Goal: Task Accomplishment & Management: Complete application form

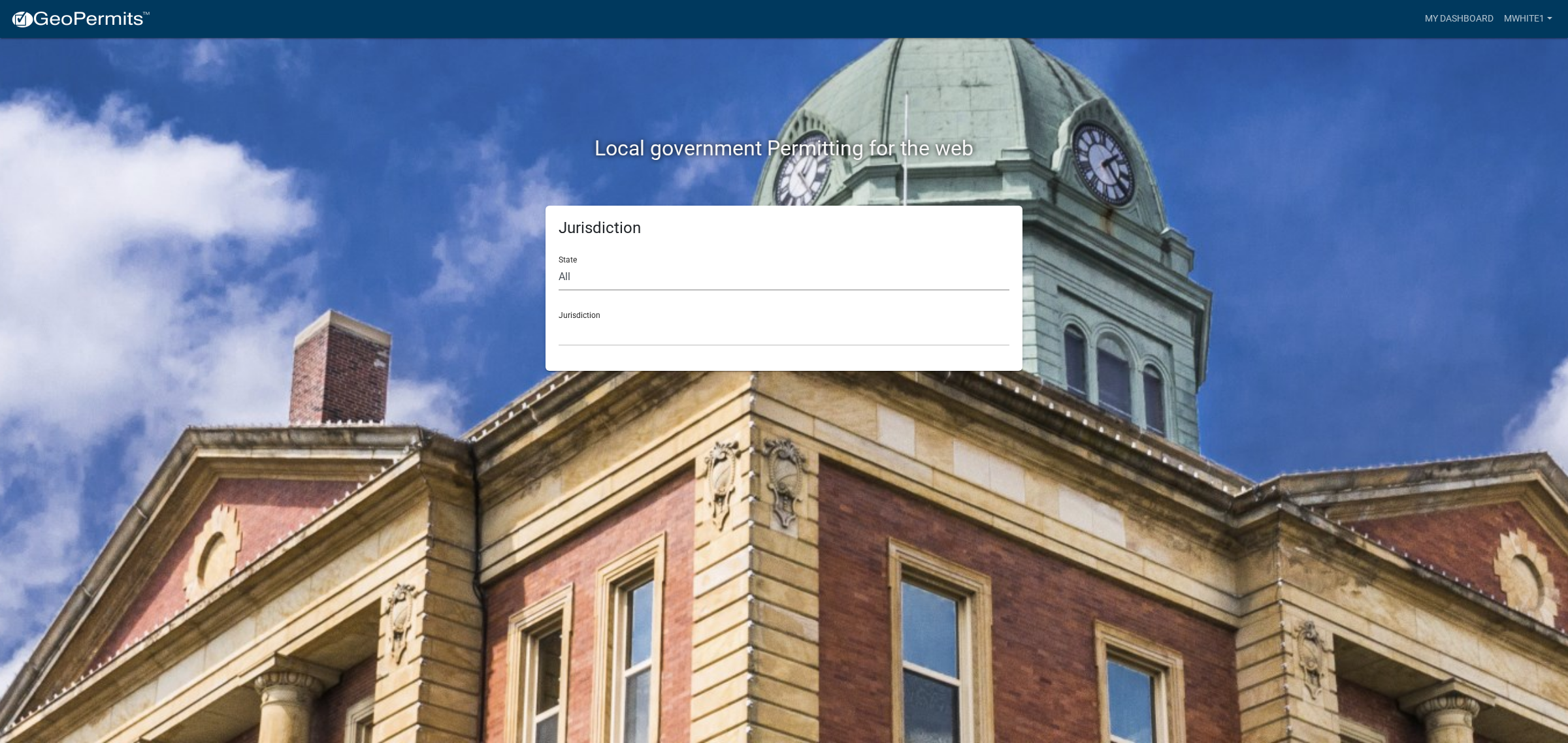
click at [586, 281] on select "All [US_STATE] [US_STATE] [US_STATE] [US_STATE] [US_STATE] [US_STATE] [US_STATE…" at bounding box center [783, 277] width 451 height 27
select select "[US_STATE]"
click at [558, 264] on select "All [US_STATE] [US_STATE] [US_STATE] [US_STATE] [US_STATE] [US_STATE] [US_STATE…" at bounding box center [783, 277] width 451 height 27
click at [623, 332] on select "City of [GEOGRAPHIC_DATA], [US_STATE] City of [GEOGRAPHIC_DATA], [US_STATE] Cit…" at bounding box center [783, 333] width 451 height 27
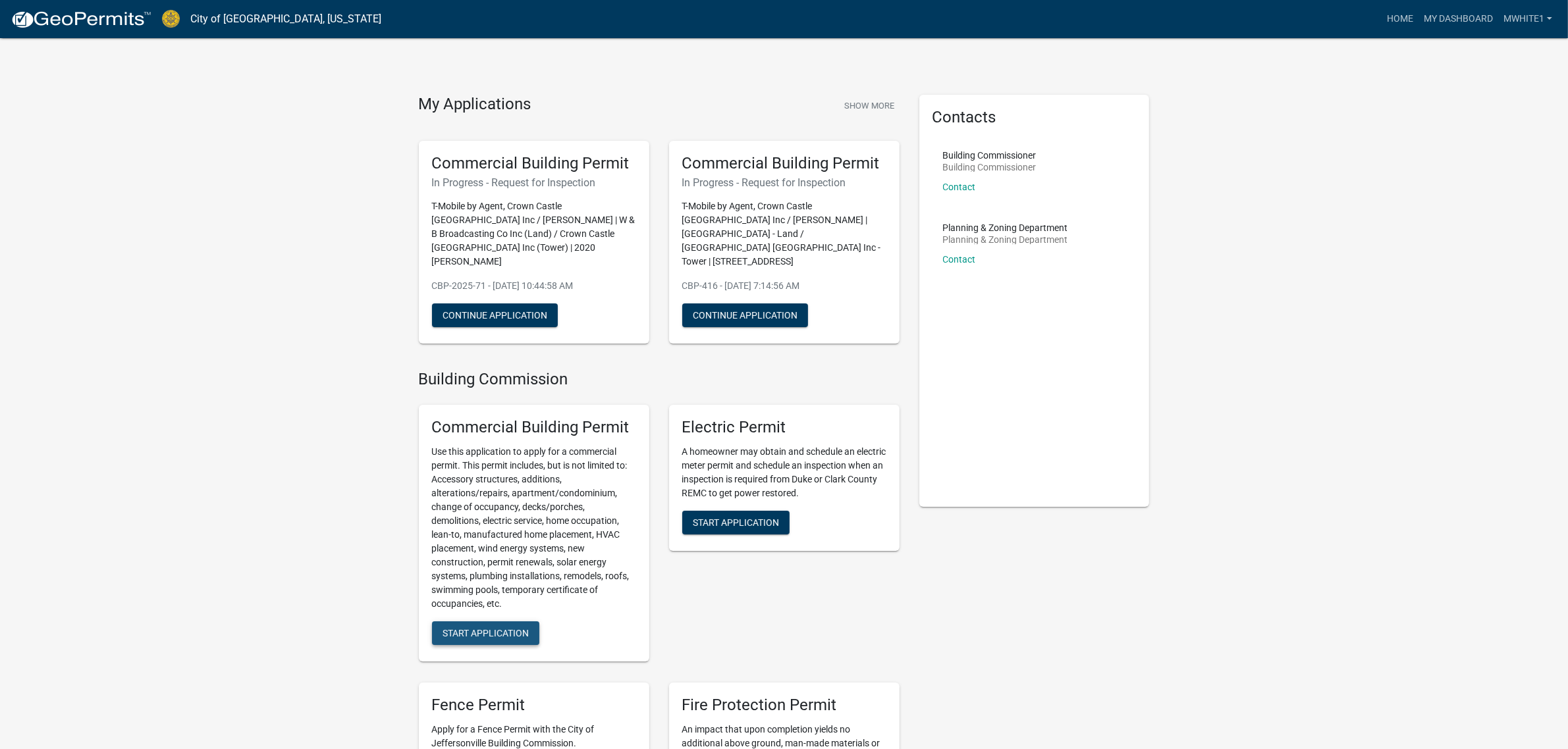
click at [514, 621] on button "Start Application" at bounding box center [486, 633] width 107 height 24
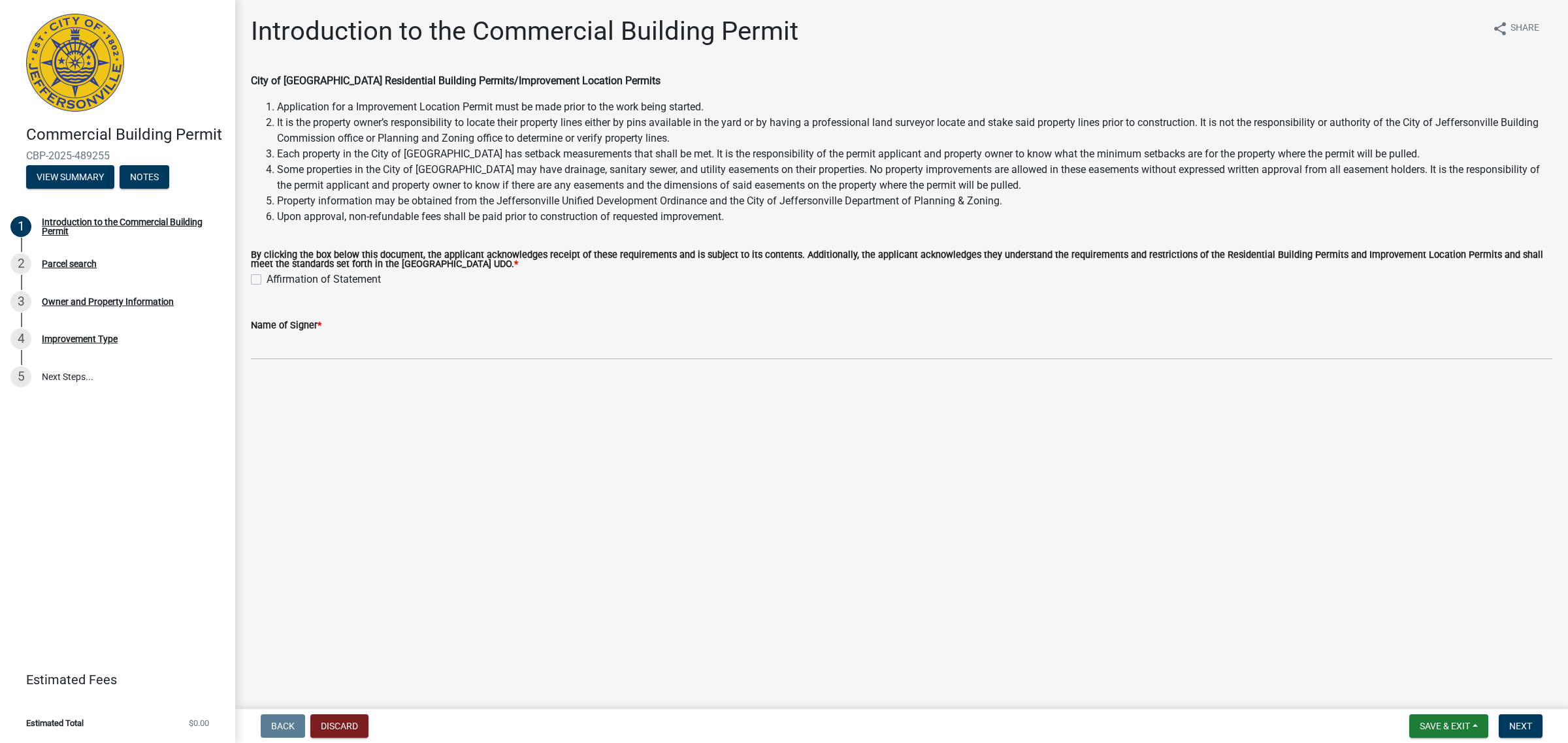
click at [267, 279] on label "Affirmation of Statement" at bounding box center [323, 280] width 114 height 16
click at [267, 279] on input "Affirmation of Statement" at bounding box center [271, 276] width 9 height 9
checkbox input "true"
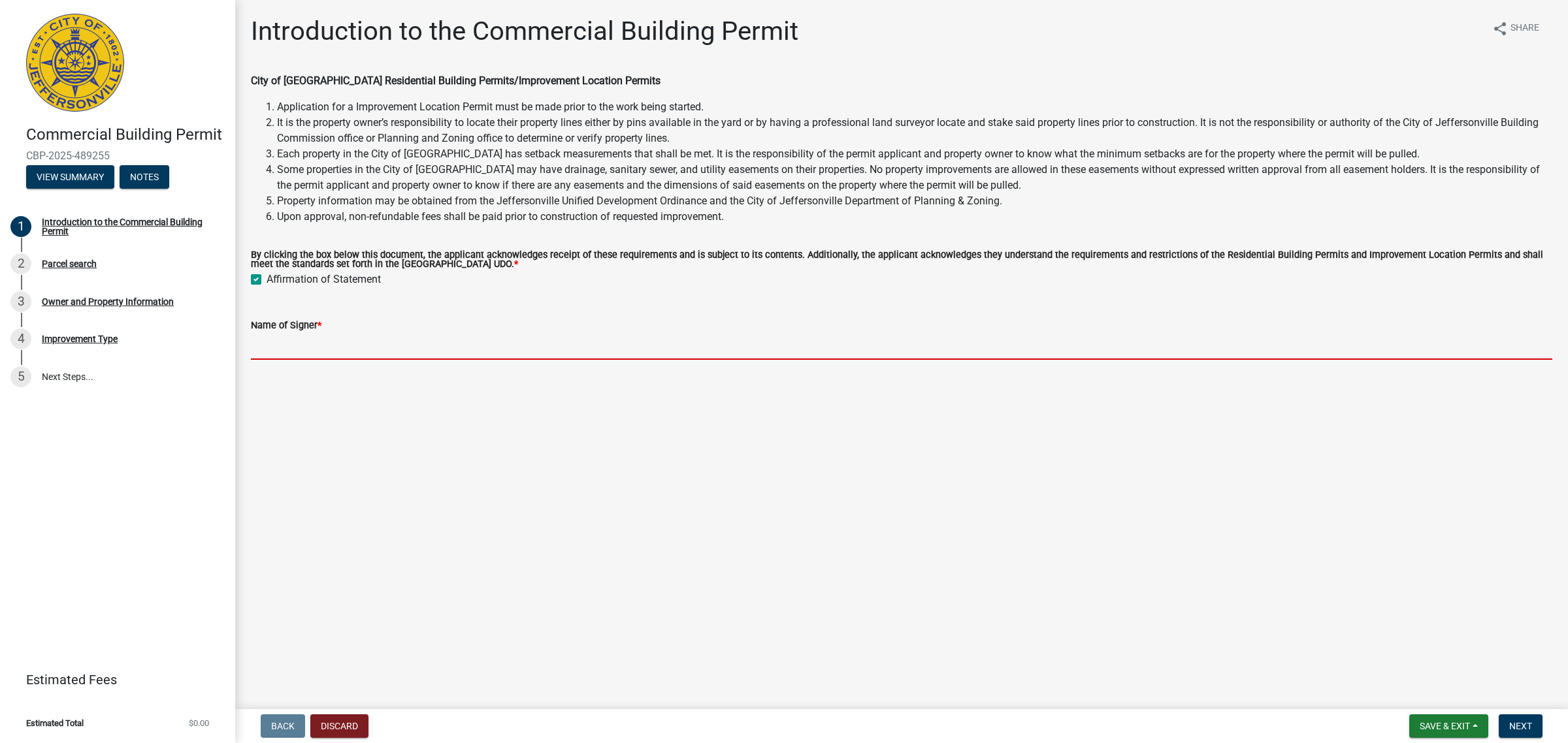
click at [348, 353] on input "Name of Signer *" at bounding box center [901, 346] width 1301 height 27
type input "[PERSON_NAME]"
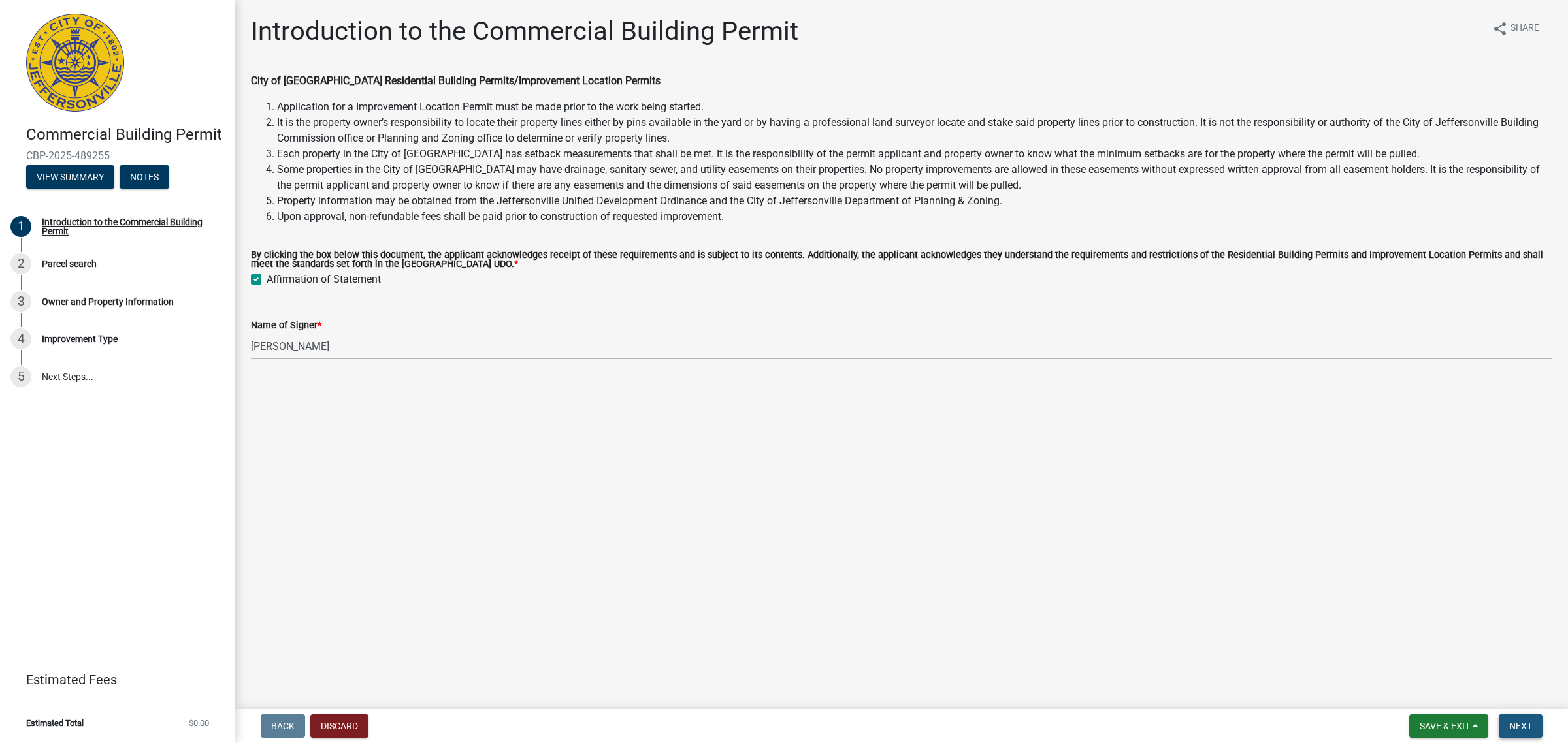
click at [1525, 727] on span "Next" at bounding box center [1520, 726] width 23 height 11
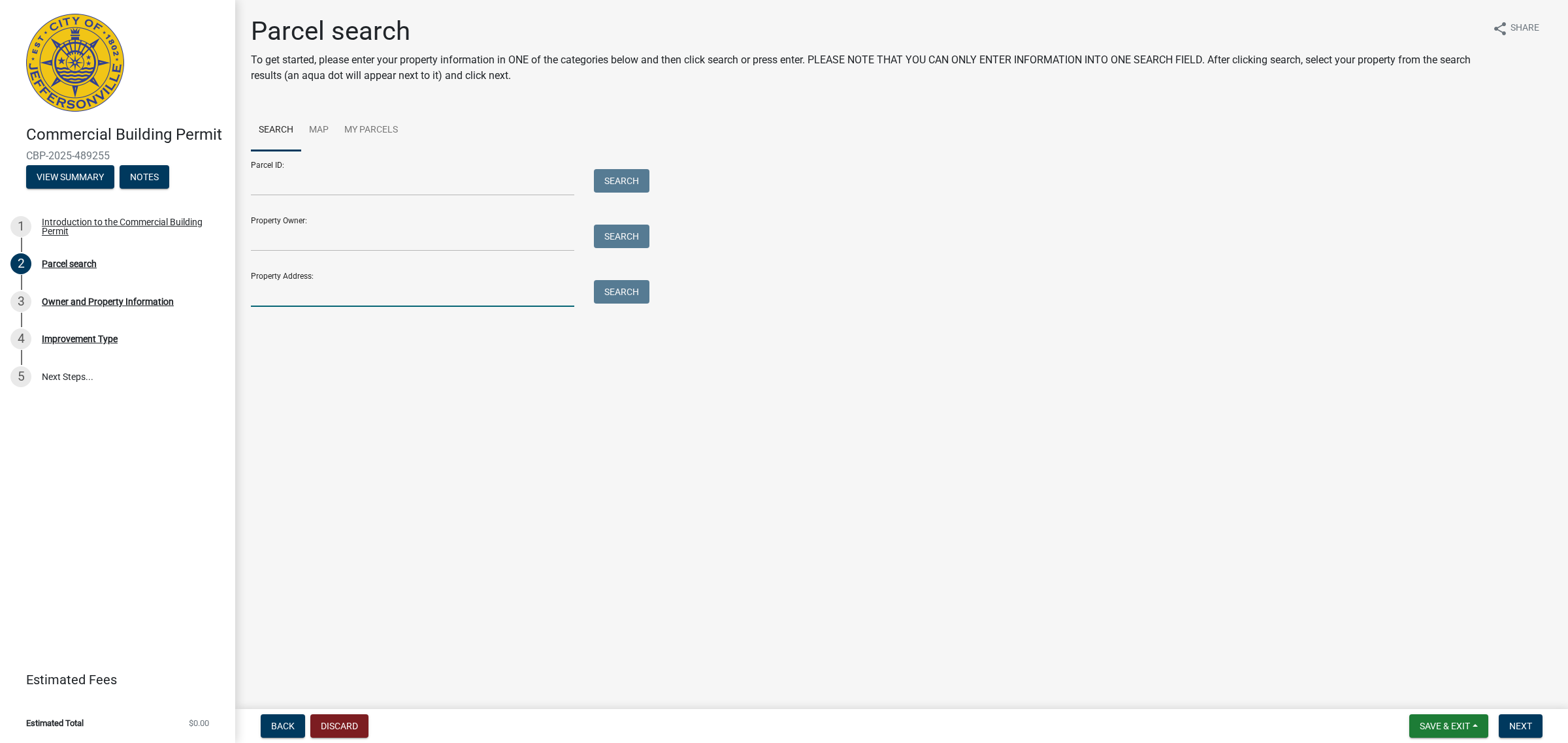
click at [298, 285] on input "Property Address:" at bounding box center [412, 293] width 323 height 27
type input "6321 Shungate"
click at [624, 291] on button "Search" at bounding box center [621, 291] width 56 height 24
drag, startPoint x: 345, startPoint y: 285, endPoint x: 194, endPoint y: 285, distance: 151.0
click at [194, 285] on div "Commercial Building Permit CBP-2025-489255 View Summary Notes 1 Introduction to…" at bounding box center [784, 371] width 1568 height 743
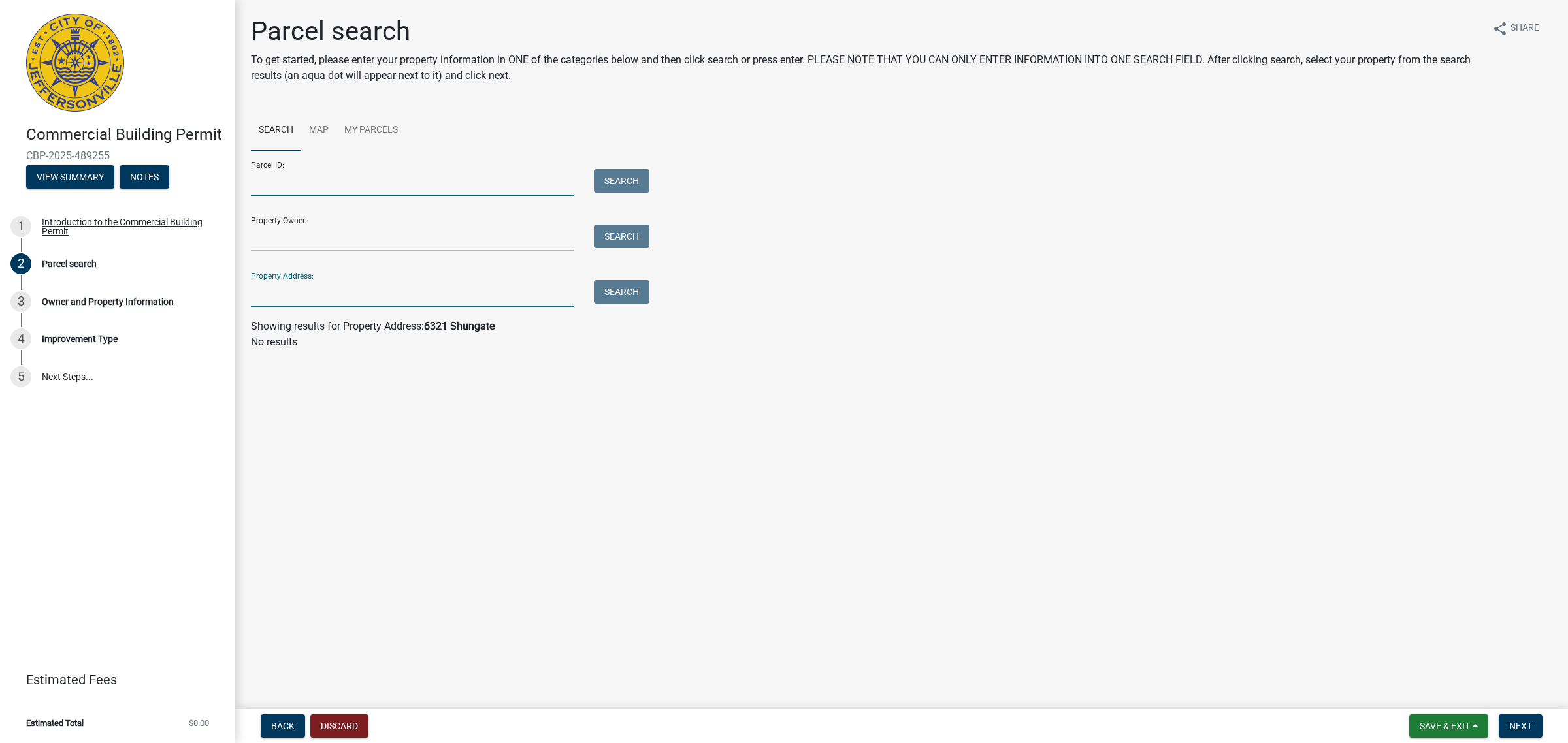
click at [367, 194] on input "Parcel ID:" at bounding box center [412, 182] width 323 height 27
paste input "42-00014-008-0"
type input "42-00014-008-0"
click at [639, 180] on button "Search" at bounding box center [621, 181] width 56 height 24
drag, startPoint x: 369, startPoint y: 170, endPoint x: 227, endPoint y: 175, distance: 142.1
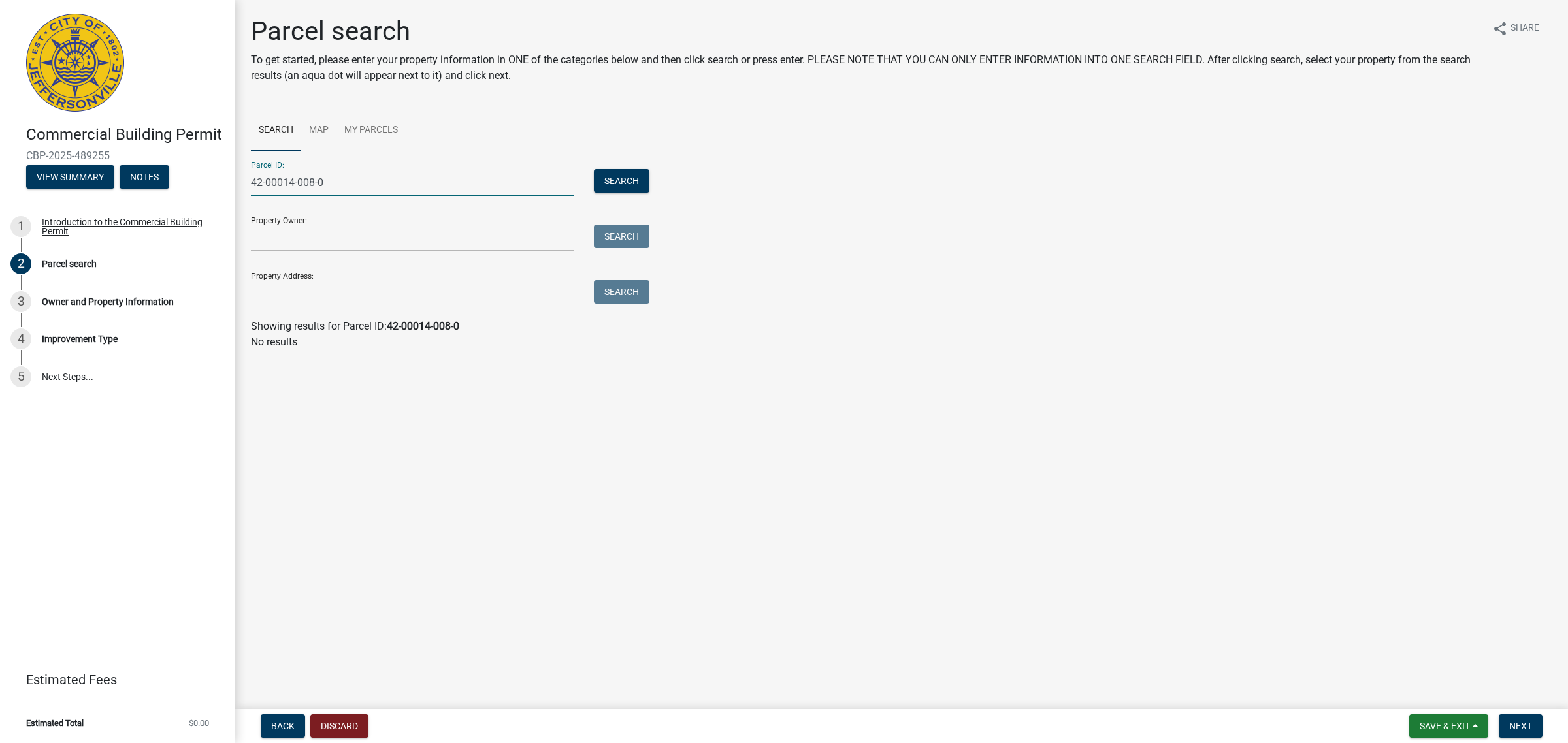
click at [230, 174] on div "Commercial Building Permit CBP-2025-489255 View Summary Notes 1 Introduction to…" at bounding box center [784, 371] width 1568 height 743
click at [299, 299] on input "Property Address:" at bounding box center [412, 293] width 323 height 27
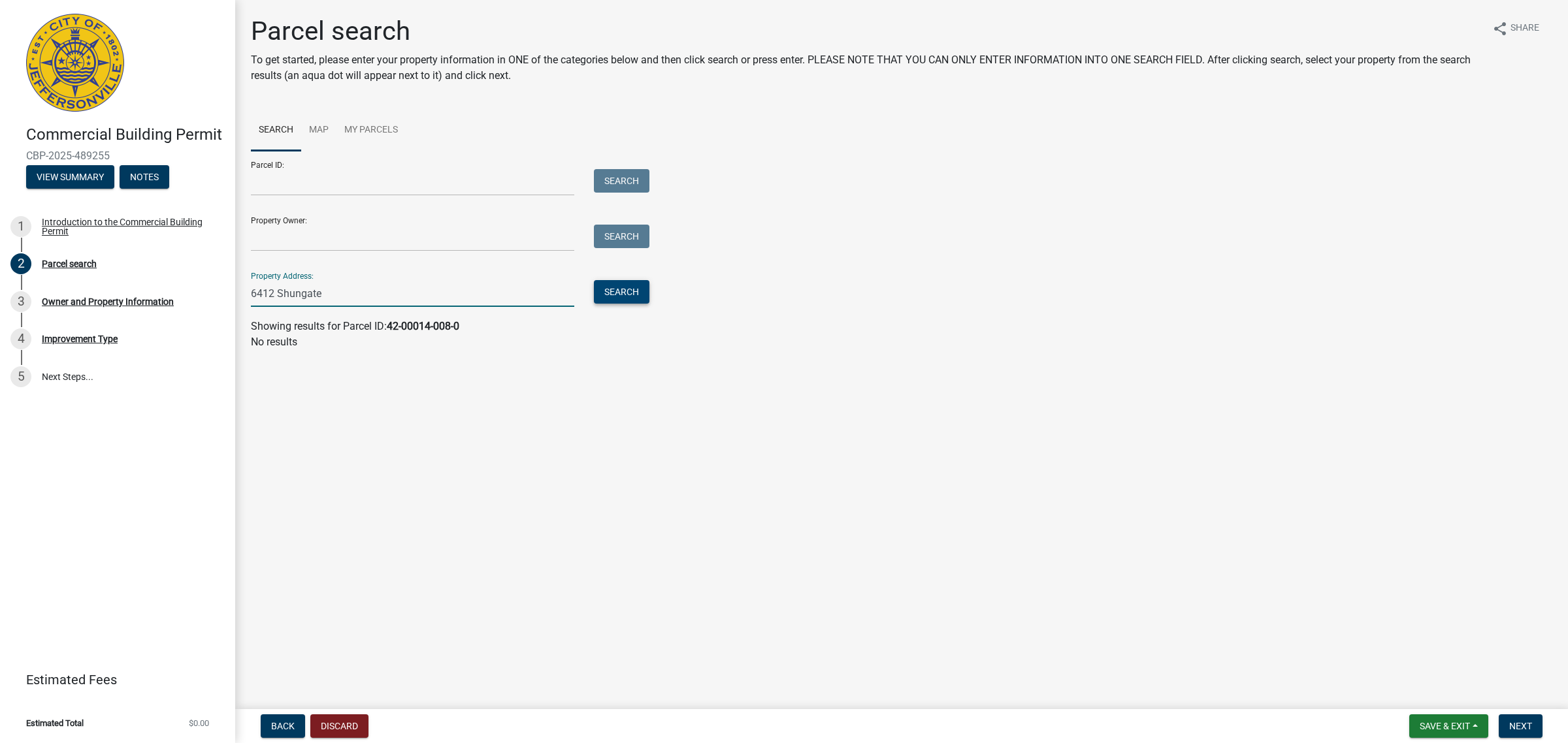
type input "6412 Shungate"
click at [625, 299] on button "Search" at bounding box center [621, 291] width 56 height 24
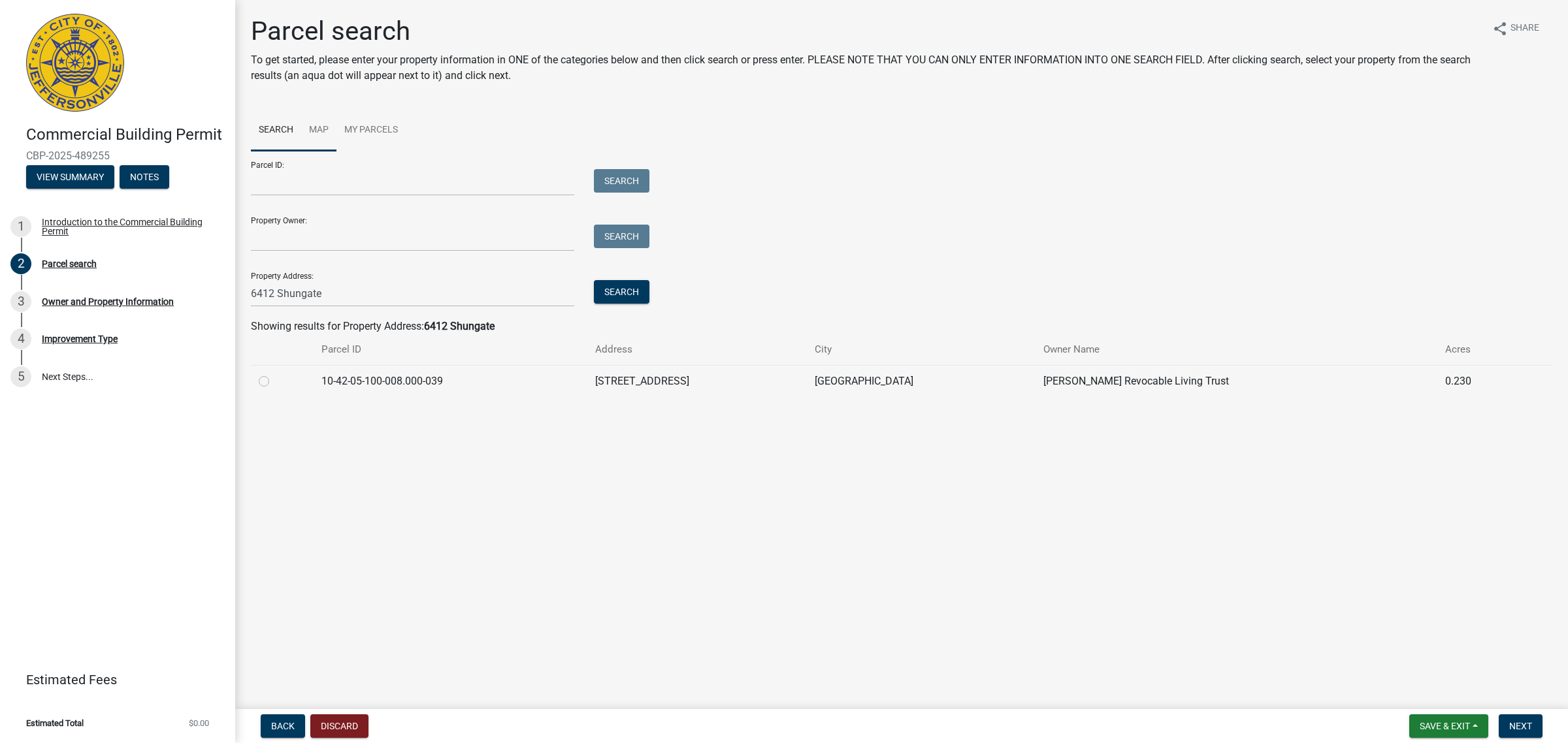
click at [322, 123] on link "Map" at bounding box center [319, 130] width 35 height 42
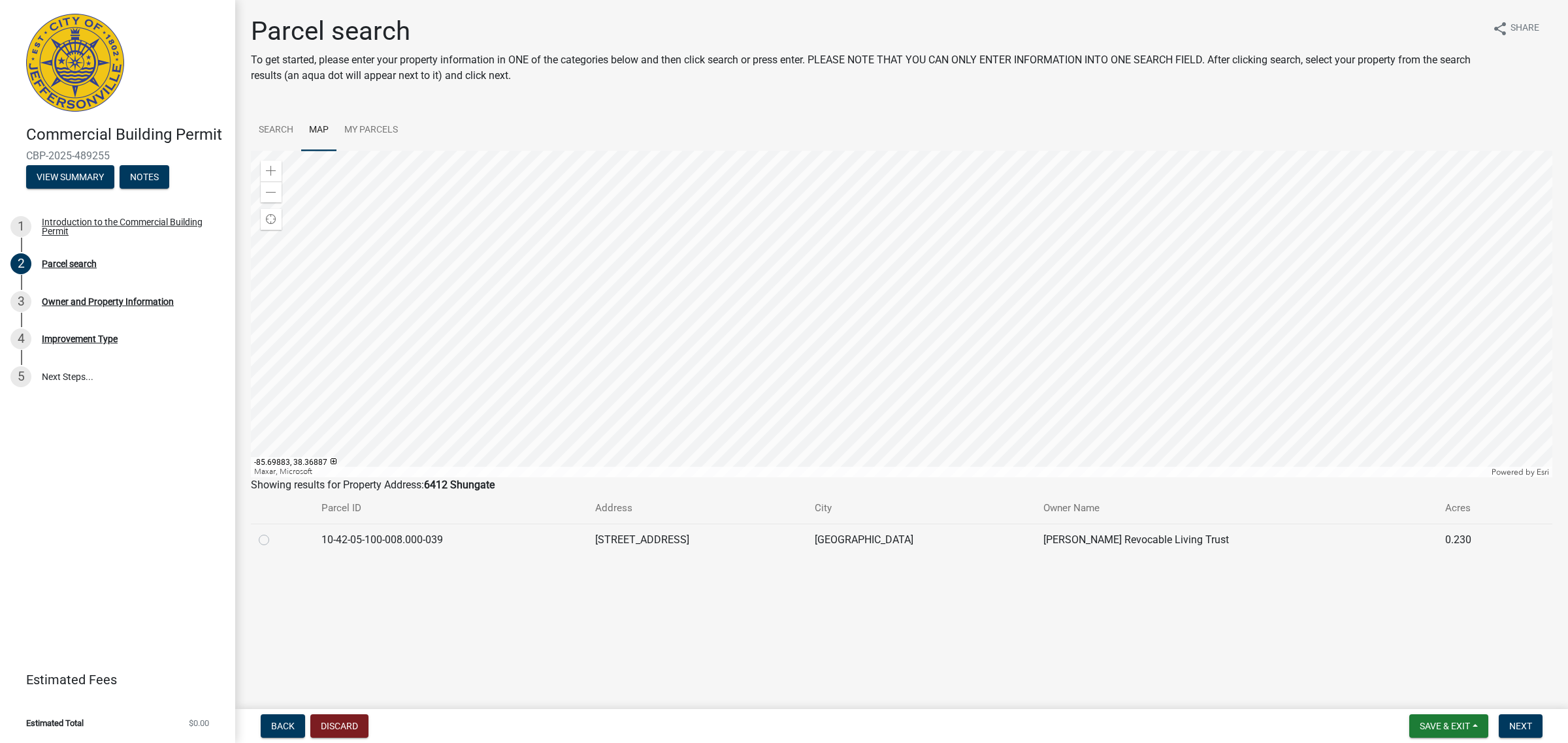
click at [275, 532] on label at bounding box center [275, 532] width 0 height 0
click at [275, 540] on input "radio" at bounding box center [279, 537] width 9 height 9
radio input "true"
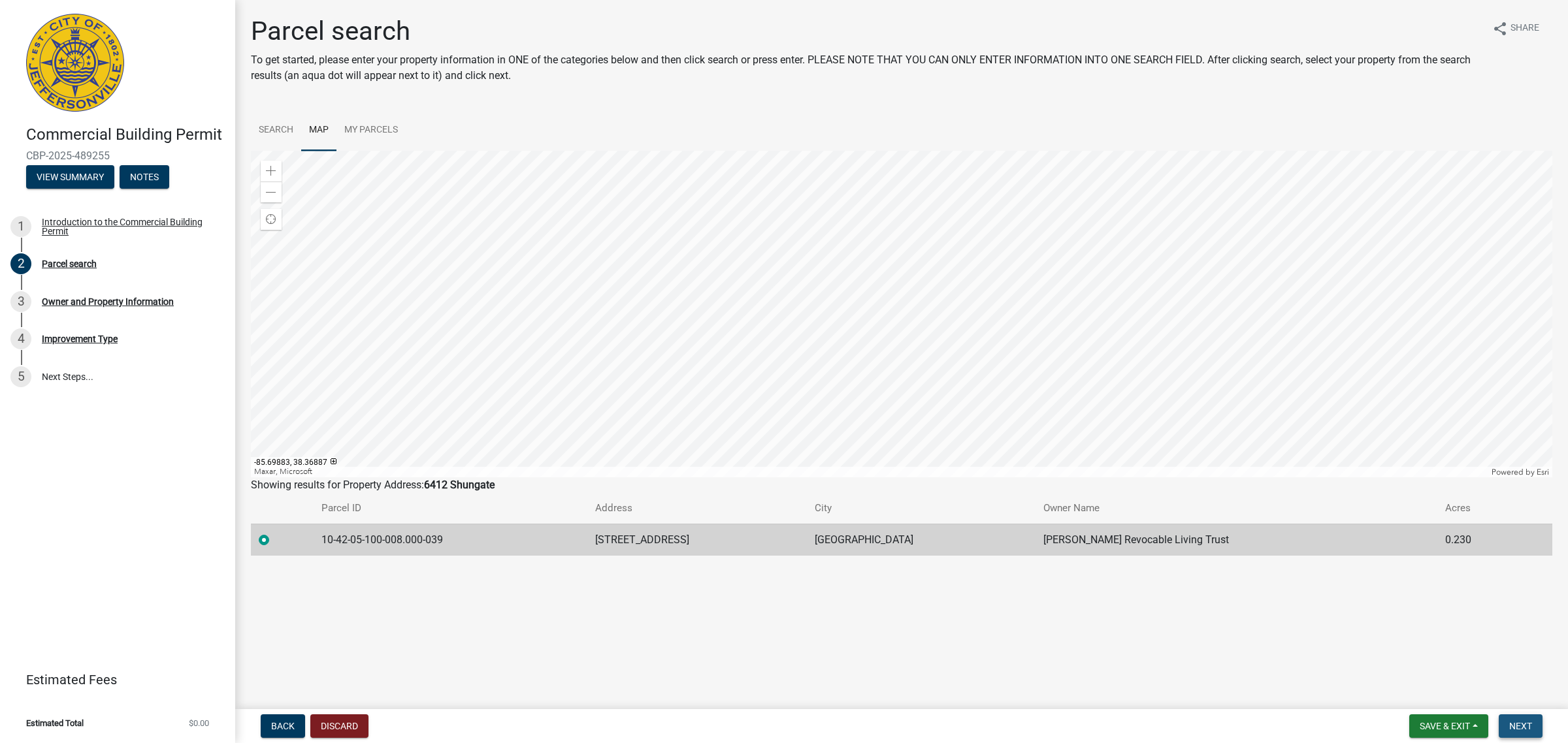
click at [1524, 724] on span "Next" at bounding box center [1520, 726] width 23 height 11
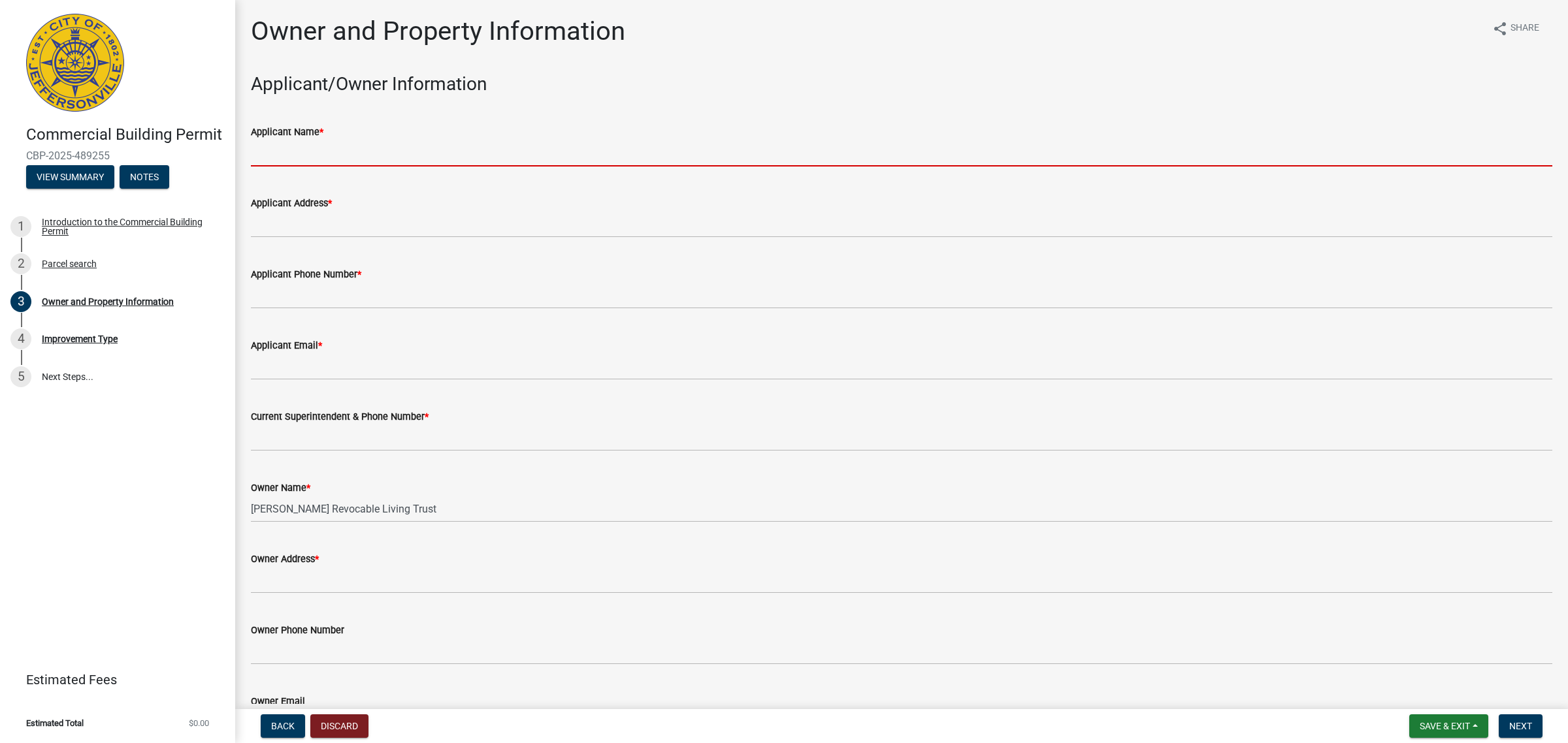
click at [452, 153] on input "Applicant Name *" at bounding box center [901, 153] width 1301 height 27
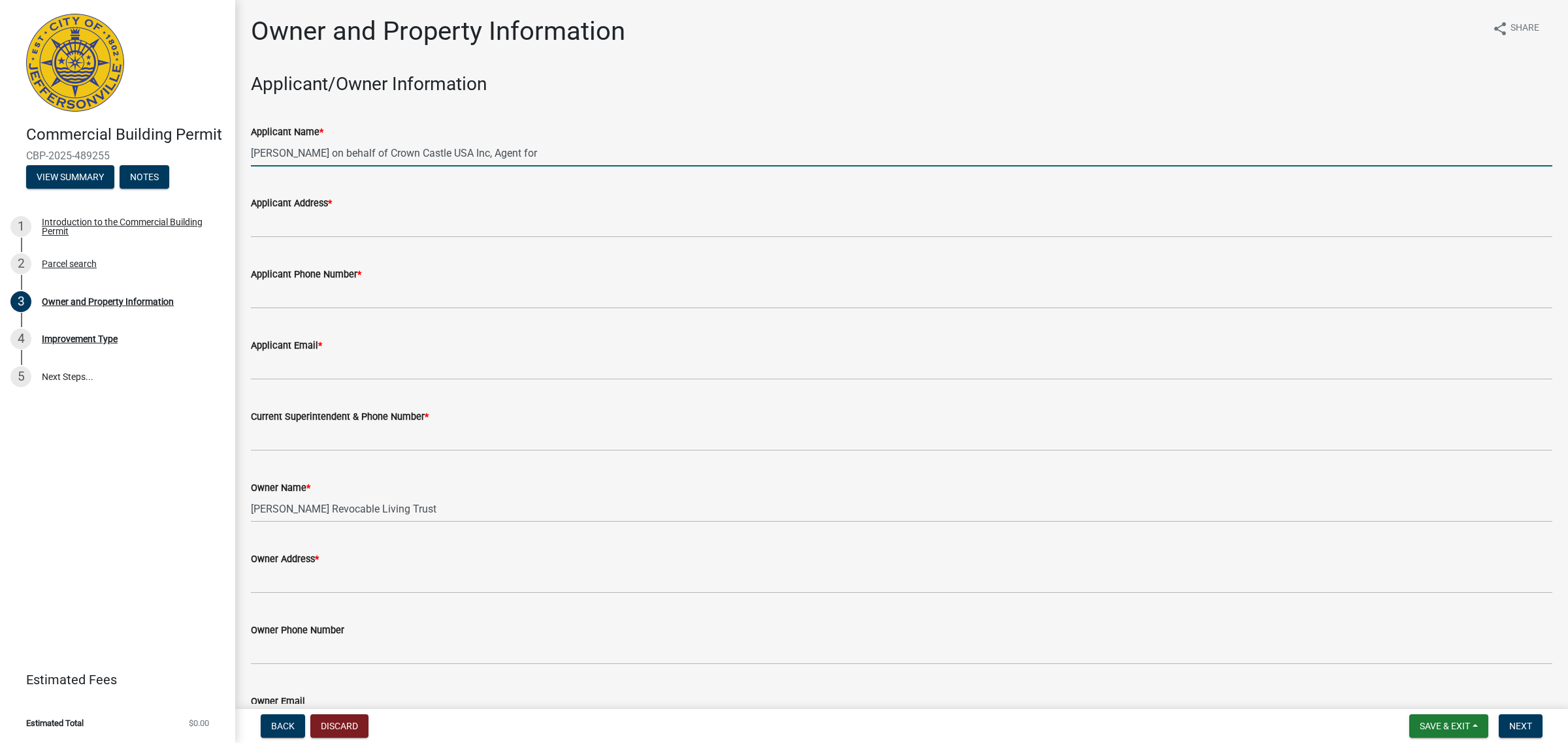
click at [588, 158] on input "[PERSON_NAME] on behalf of Crown Castle USA Inc, Agent for" at bounding box center [901, 153] width 1301 height 27
paste input "T-Mobile Central LLC"
type input "[PERSON_NAME] on behalf of Crown Castle USA Inc, Agent for T-Mobile Central LLC"
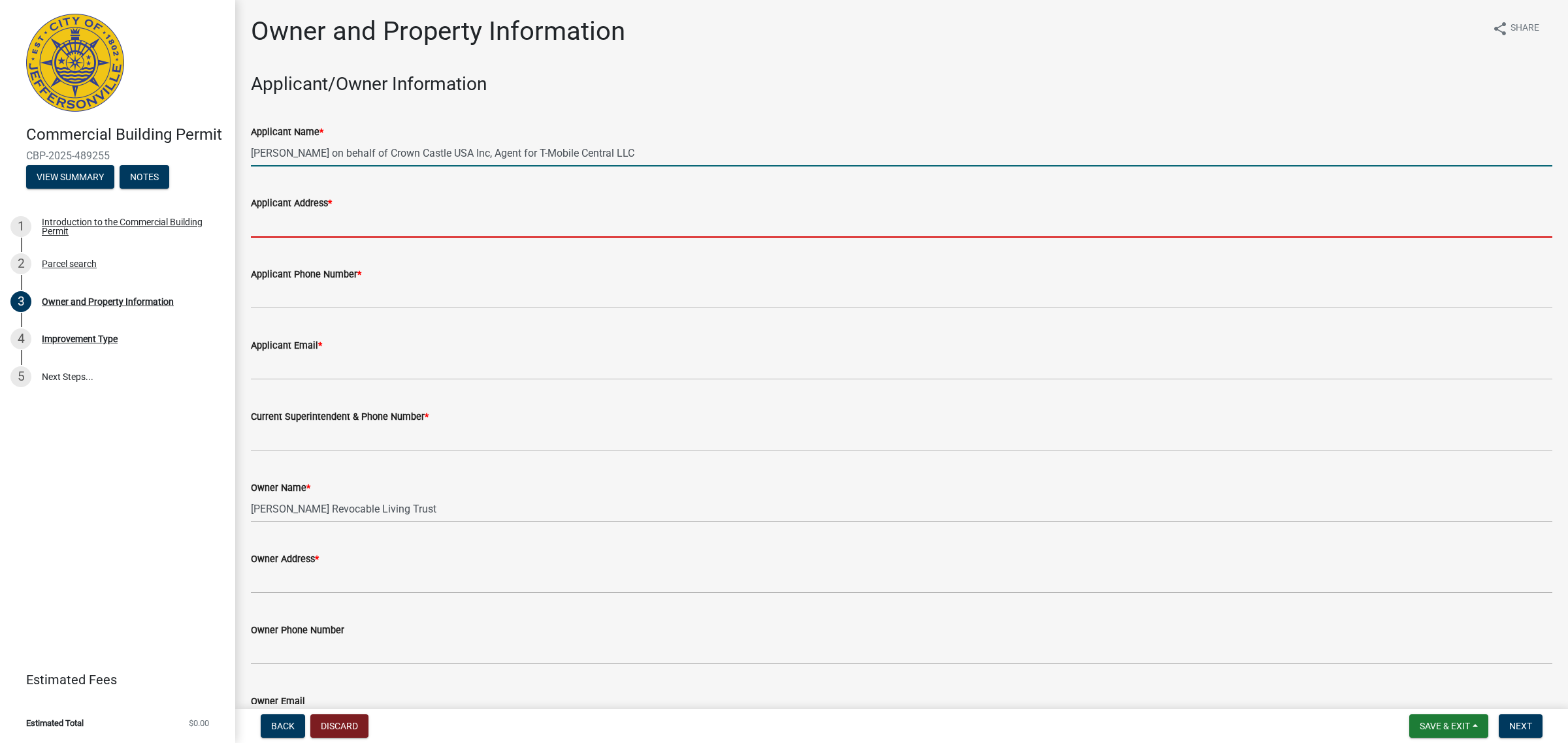
click at [351, 220] on input "Applicant Address *" at bounding box center [901, 224] width 1301 height 27
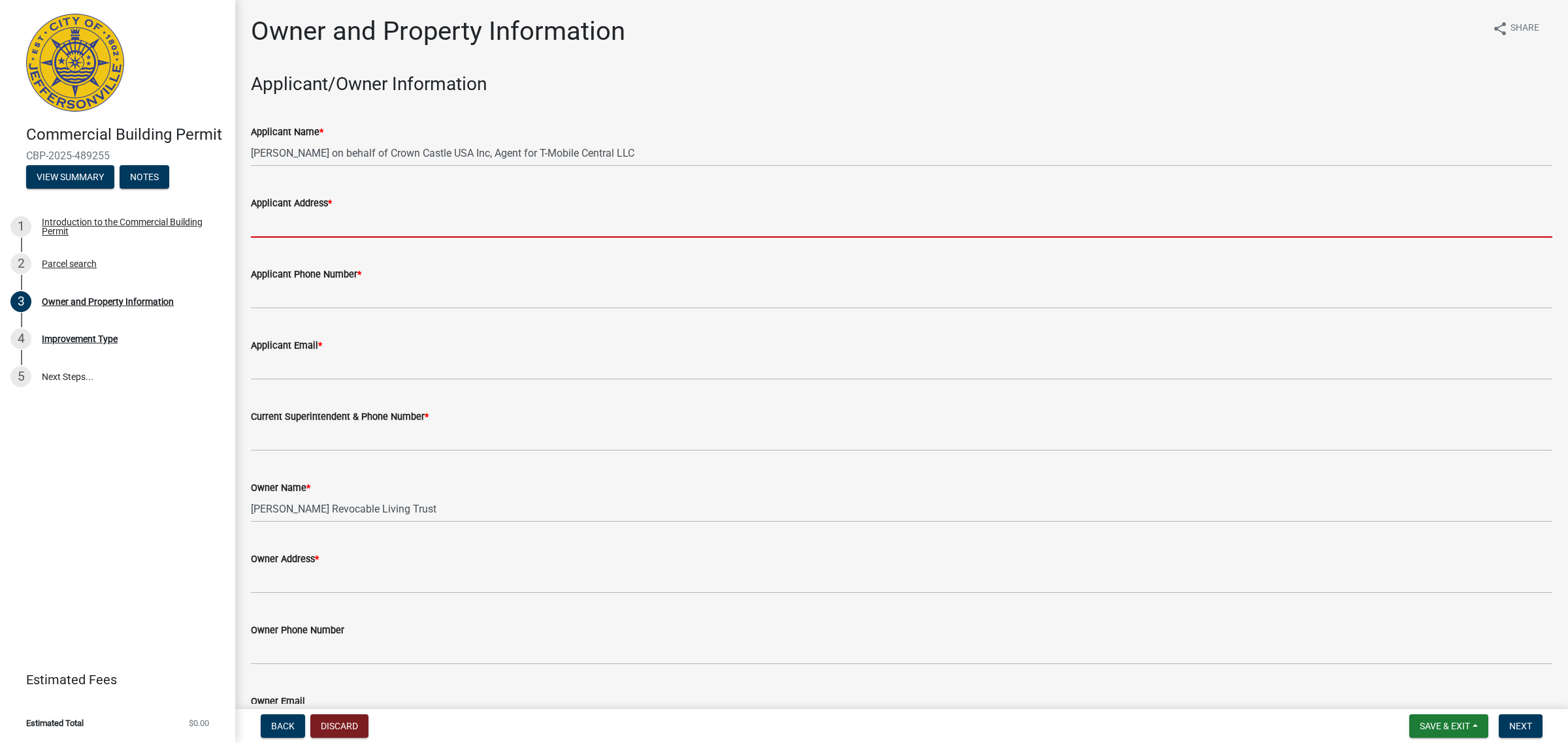
type input "[STREET_ADDRESS]"
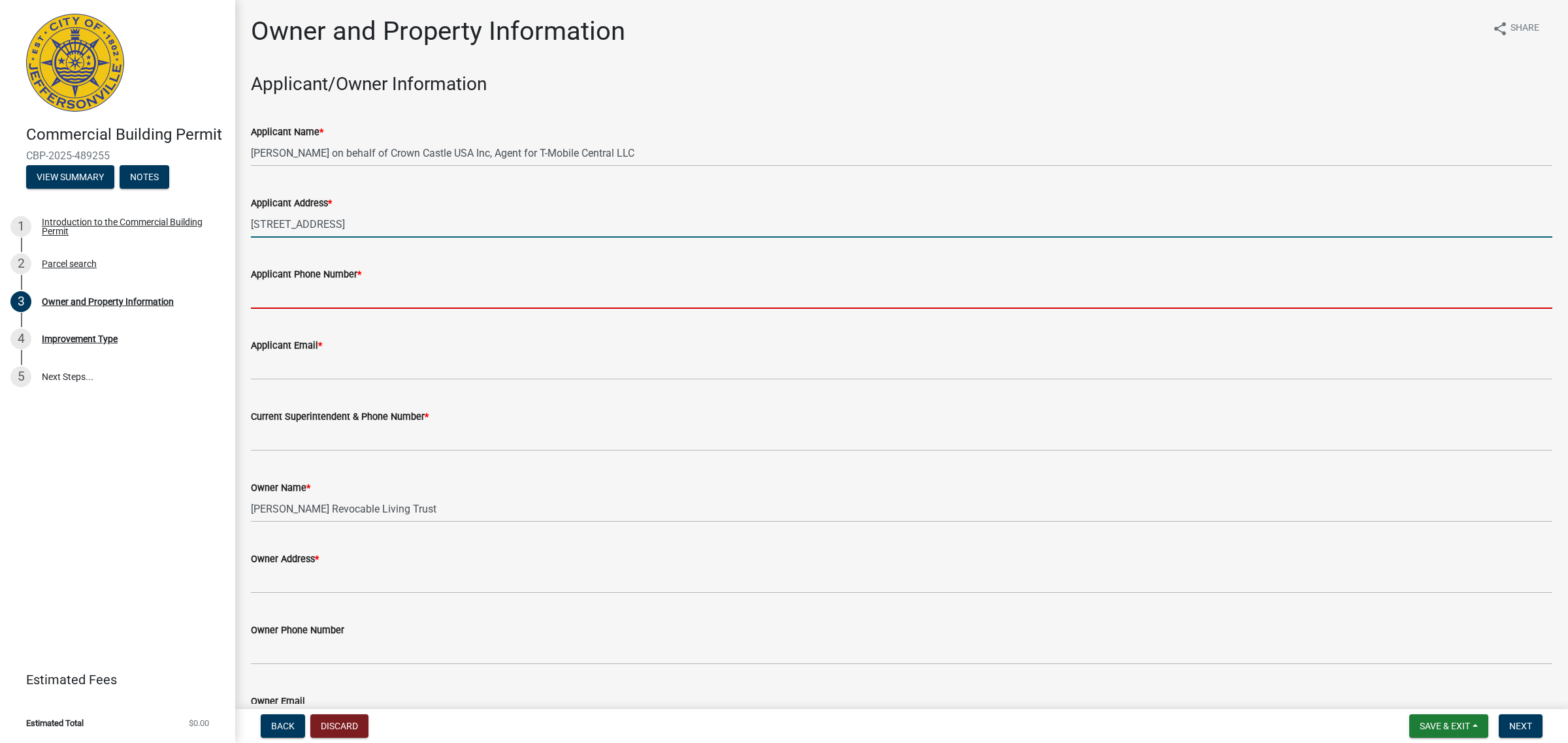
type input "7244162992"
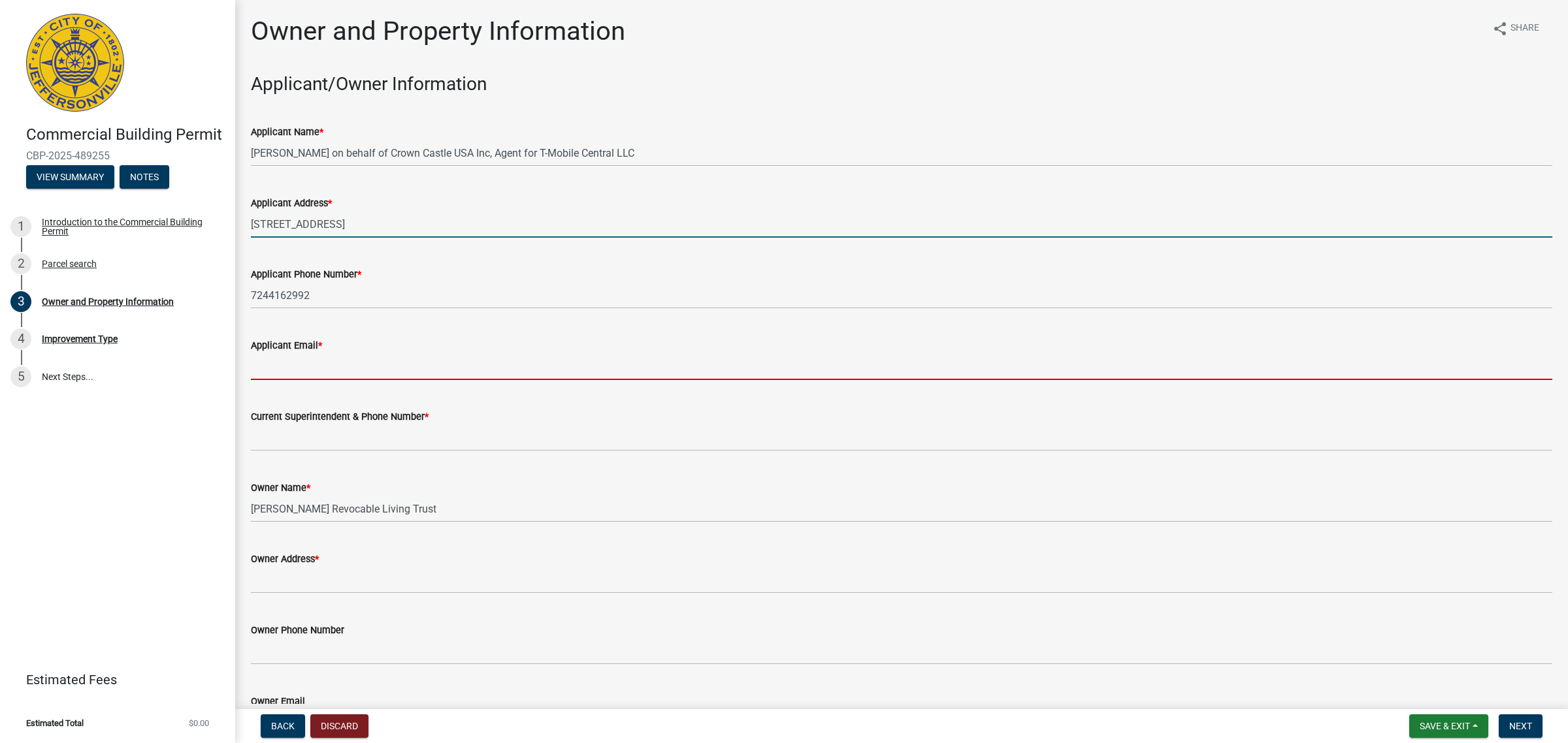
type input "[PERSON_NAME][EMAIL_ADDRESS][DOMAIN_NAME]"
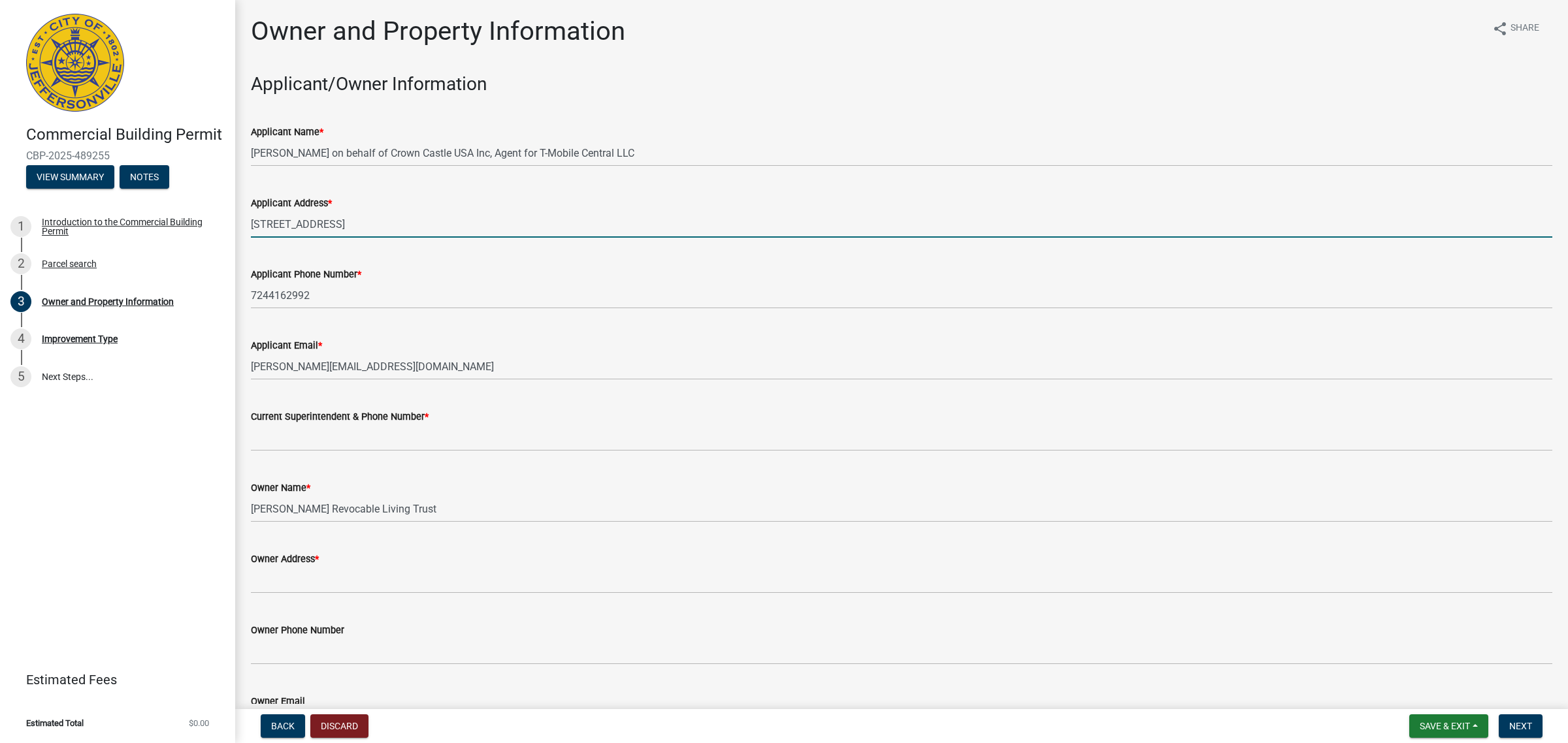
click at [397, 226] on input "[STREET_ADDRESS]" at bounding box center [901, 224] width 1301 height 27
type input "[STREET_ADDRESS]"
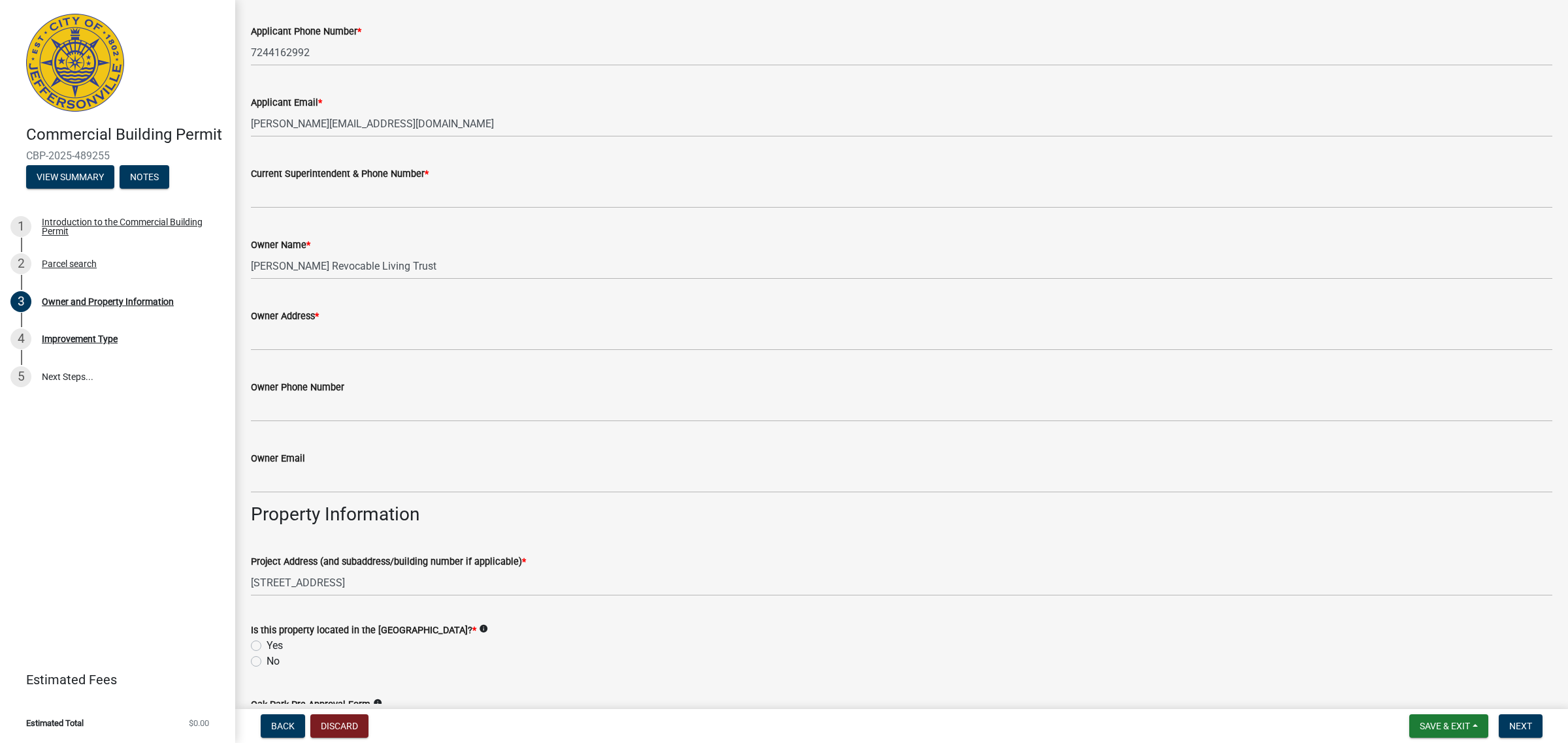
scroll to position [244, 0]
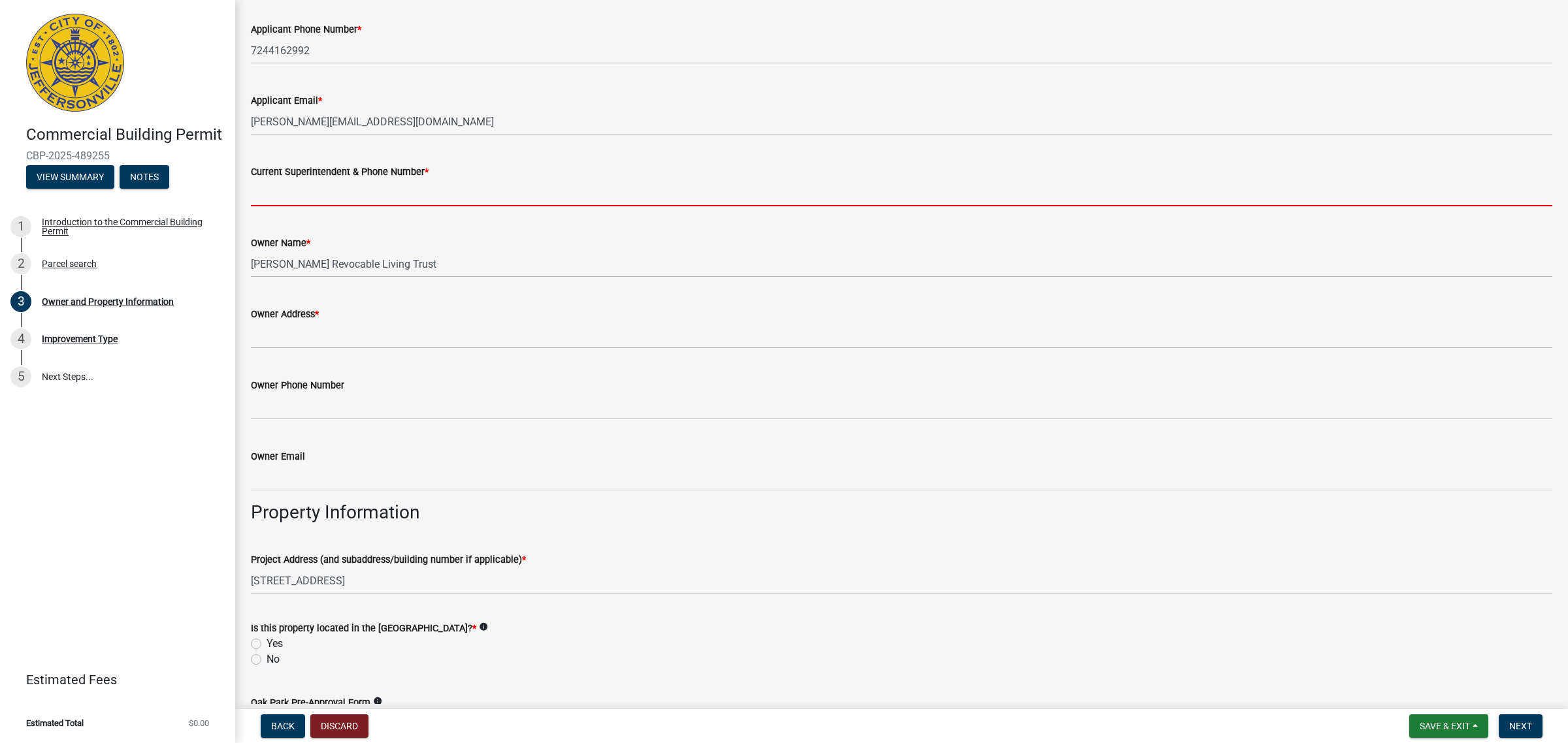
click at [353, 205] on input "Current Superintendent & Phone Number *" at bounding box center [901, 193] width 1301 height 27
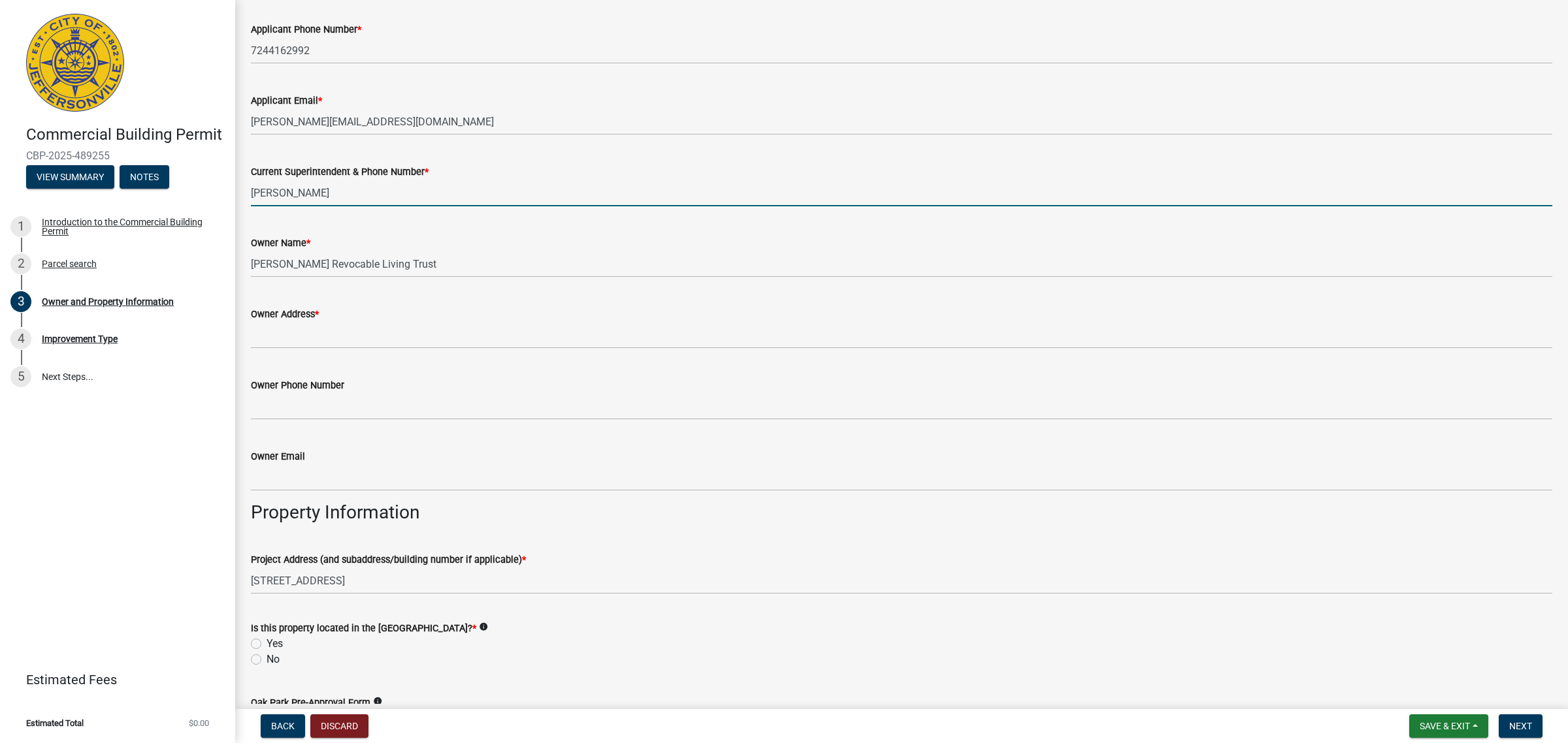
type input "[PERSON_NAME] 5029306420"
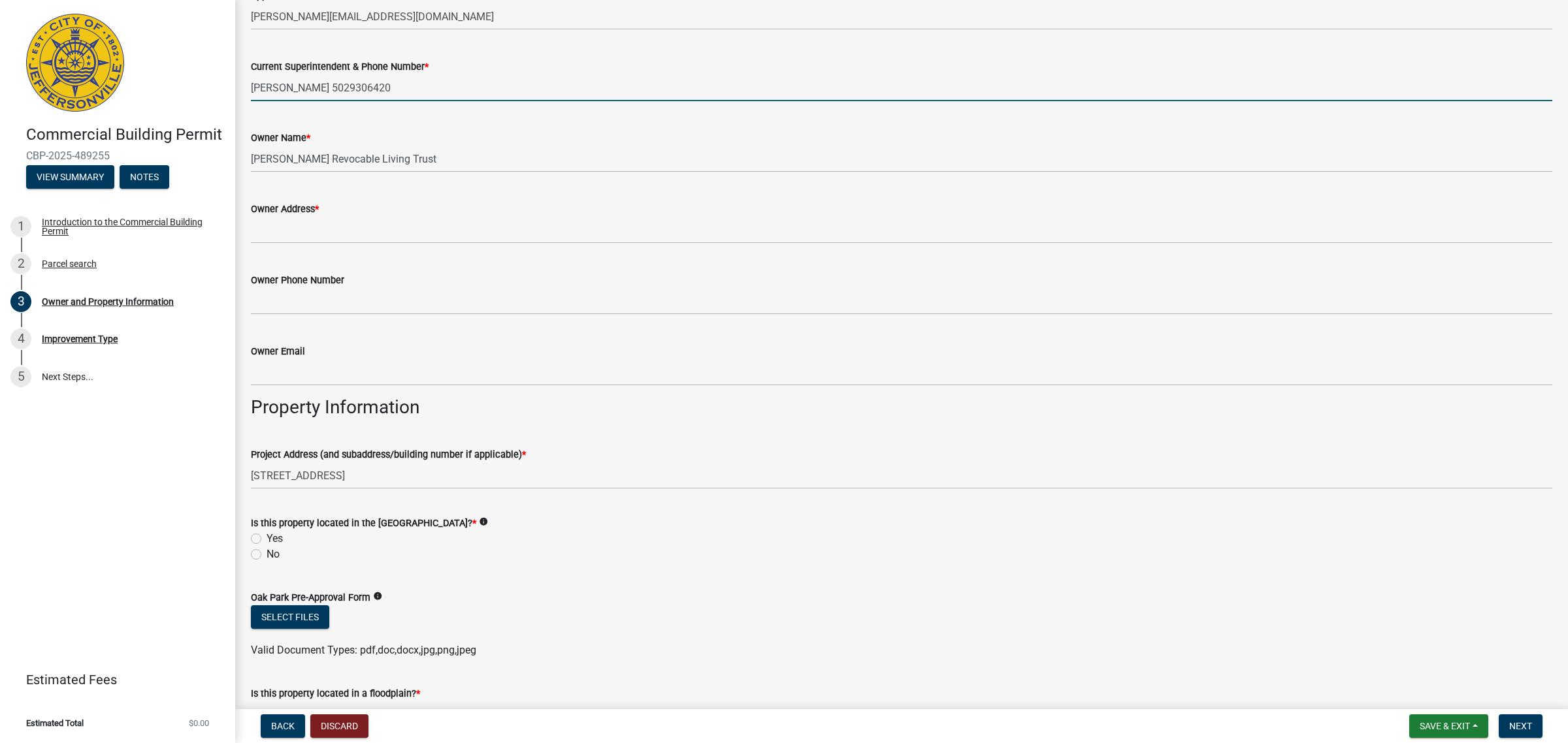
scroll to position [327, 0]
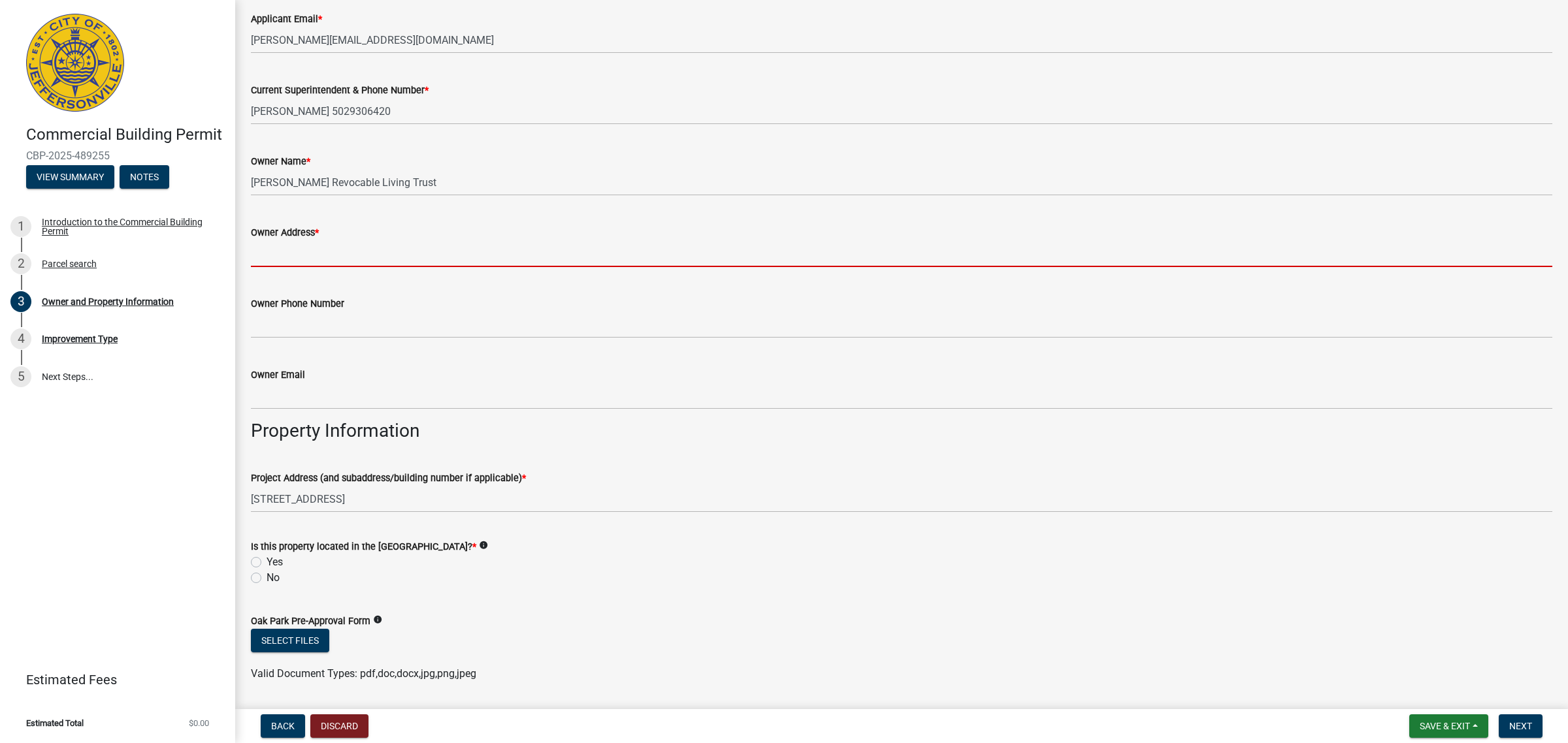
click at [312, 252] on input "Owner Address *" at bounding box center [901, 253] width 1301 height 27
paste input "1716 [GEOGRAPHIC_DATA]"
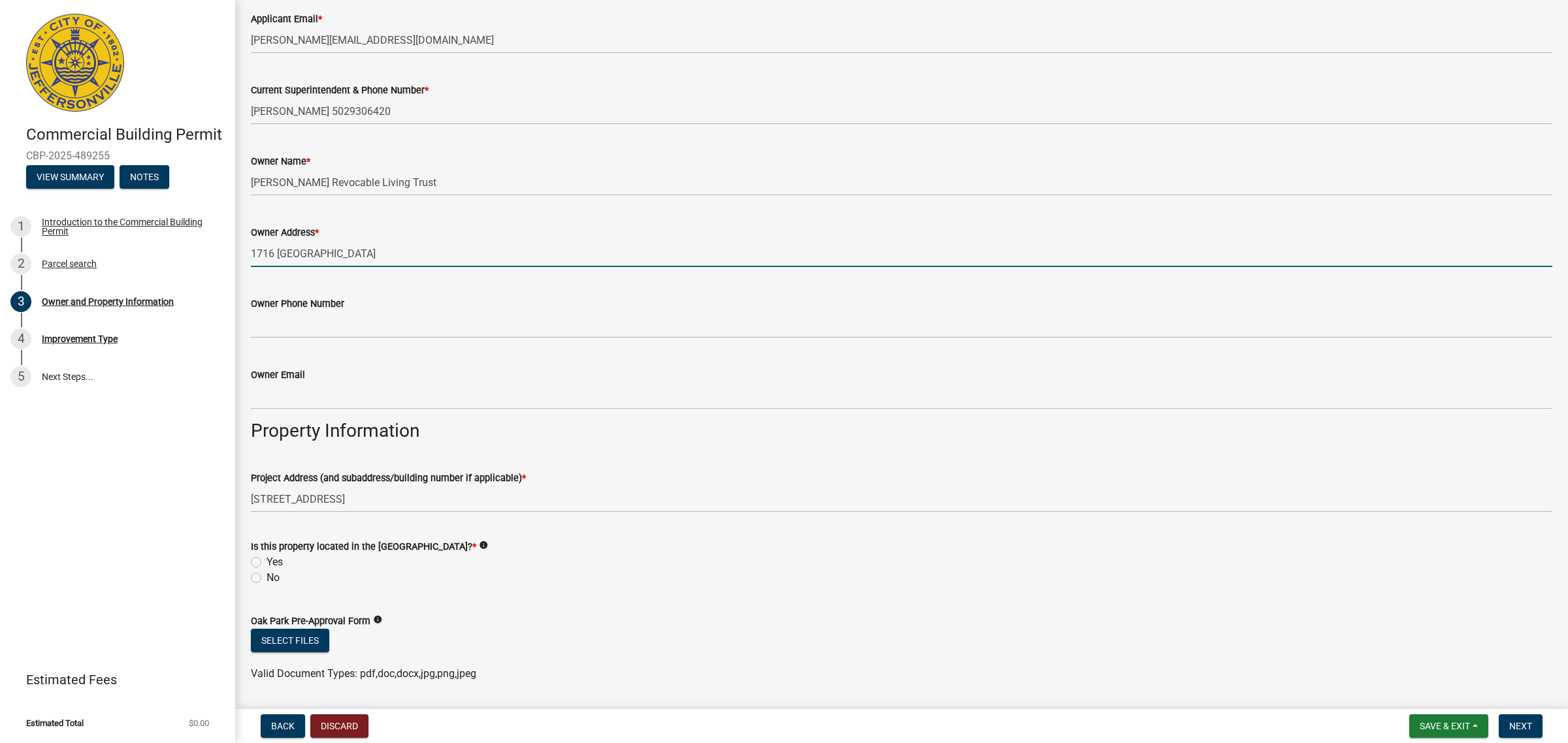
click at [392, 253] on input "1716 [GEOGRAPHIC_DATA]" at bounding box center [901, 253] width 1301 height 27
paste input "[GEOGRAPHIC_DATA], IN 47126"
type input "[STREET_ADDRESS]"
click at [431, 164] on div "Owner Name *" at bounding box center [901, 161] width 1301 height 16
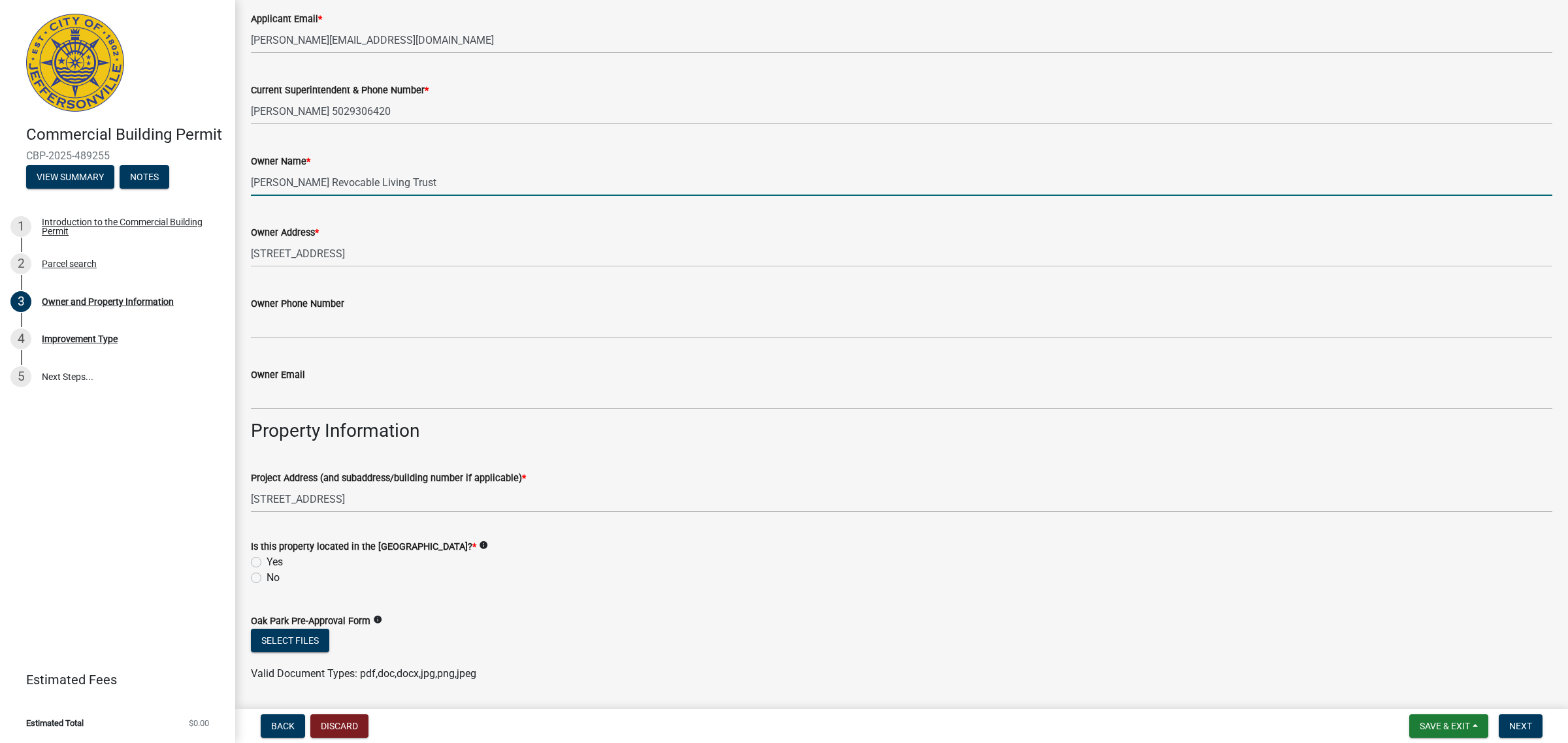
click at [441, 185] on input "[PERSON_NAME] Revocable Living Trust" at bounding box center [901, 182] width 1301 height 27
type input "[PERSON_NAME] Revocable Living Trust (Land) / Crown Castle USA Inc (Tower)"
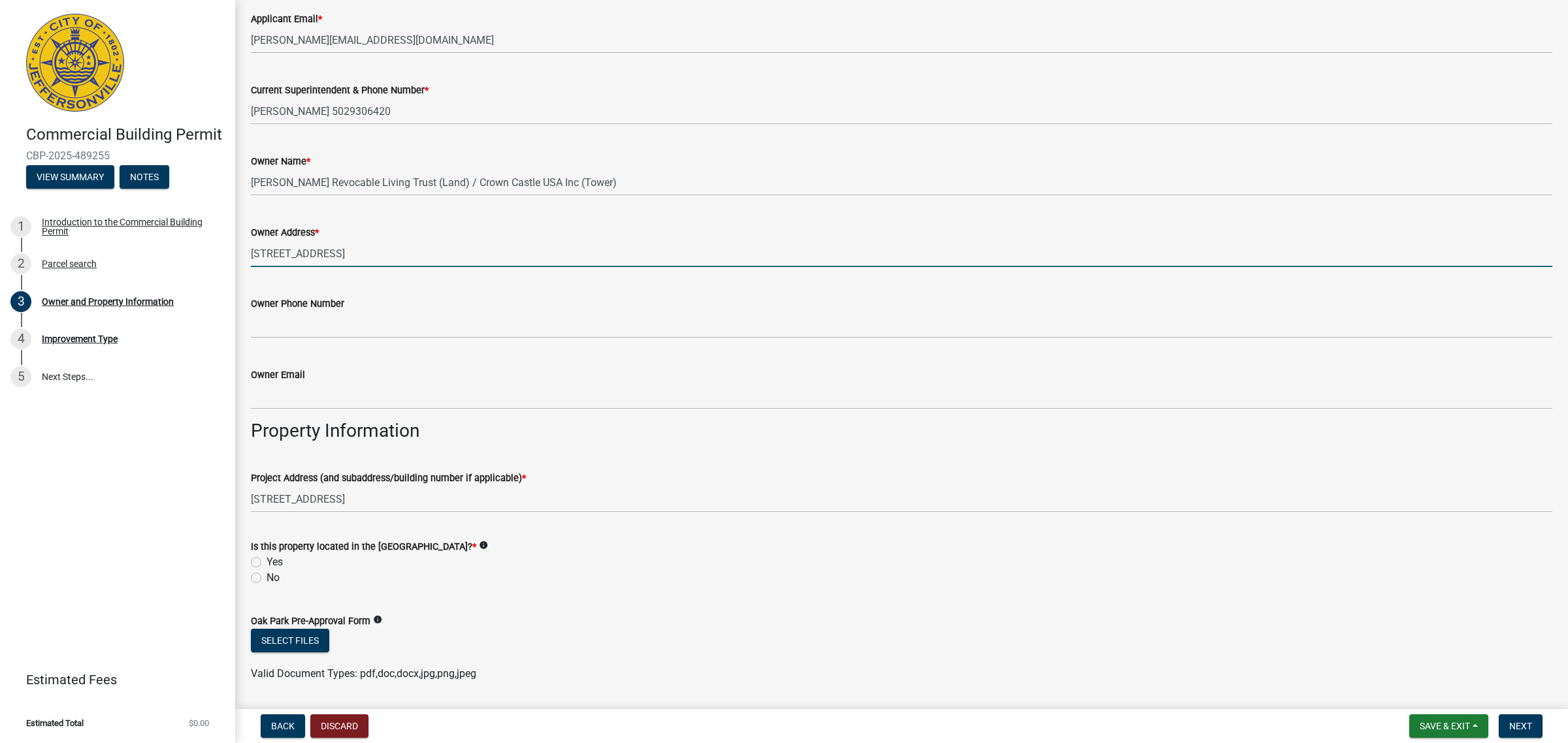
drag, startPoint x: 454, startPoint y: 249, endPoint x: -252, endPoint y: 216, distance: 706.8
click at [0, 216] on html "Internet Explorer does NOT work with GeoPermits. Get a new browser for more sec…" at bounding box center [784, 371] width 1568 height 743
type input "[STREET_ADDRESS]"
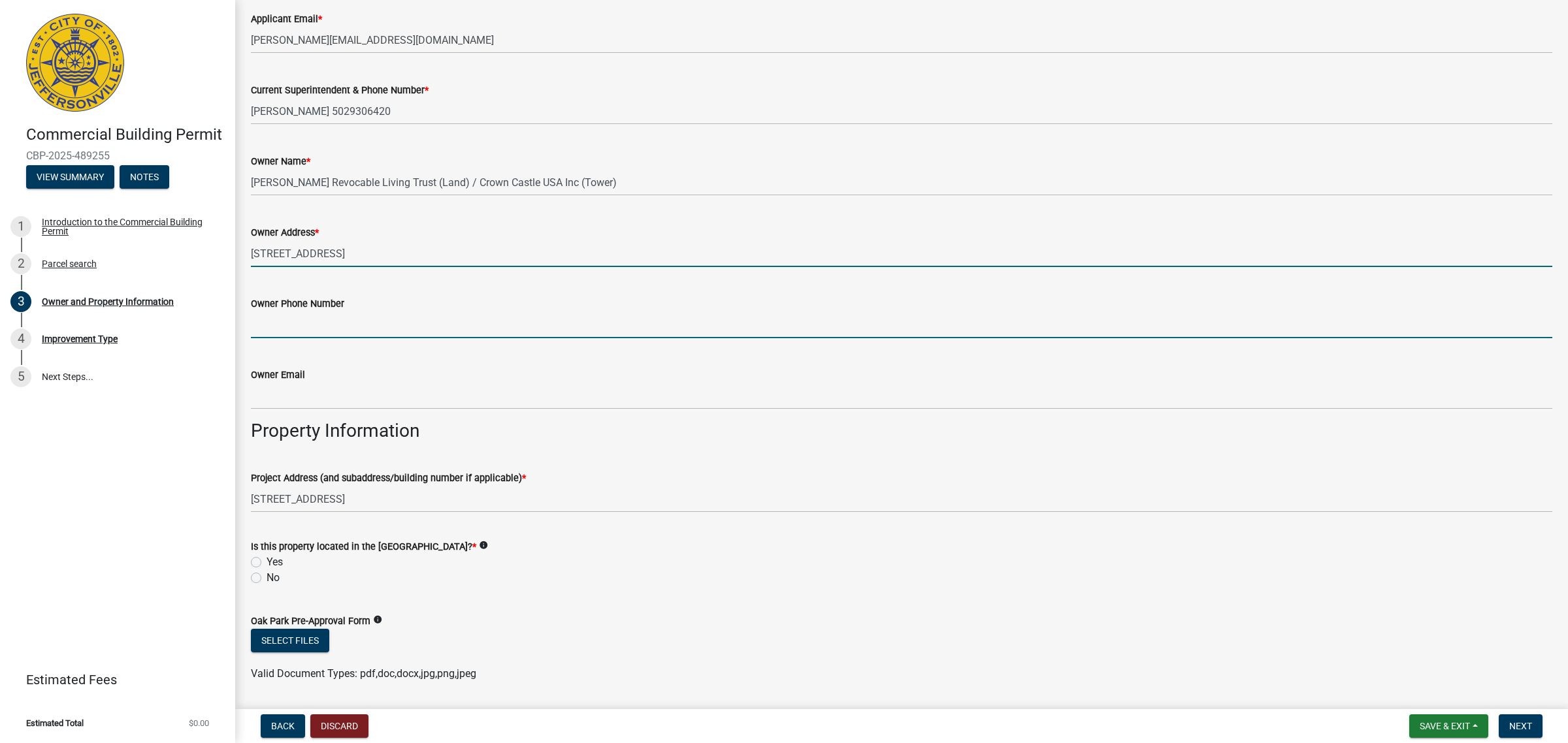
type input "7244162992"
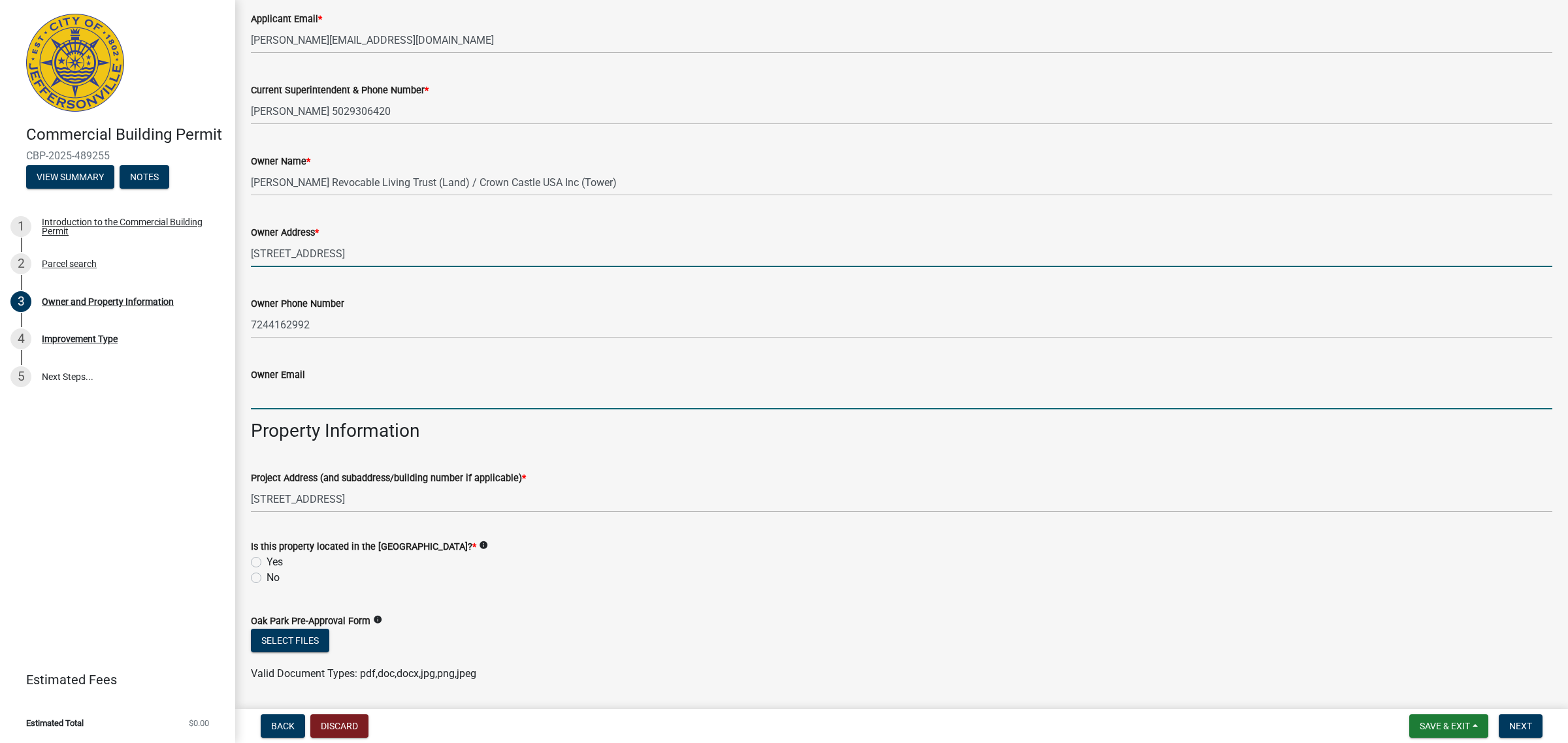
type input "[PERSON_NAME][EMAIL_ADDRESS][DOMAIN_NAME]"
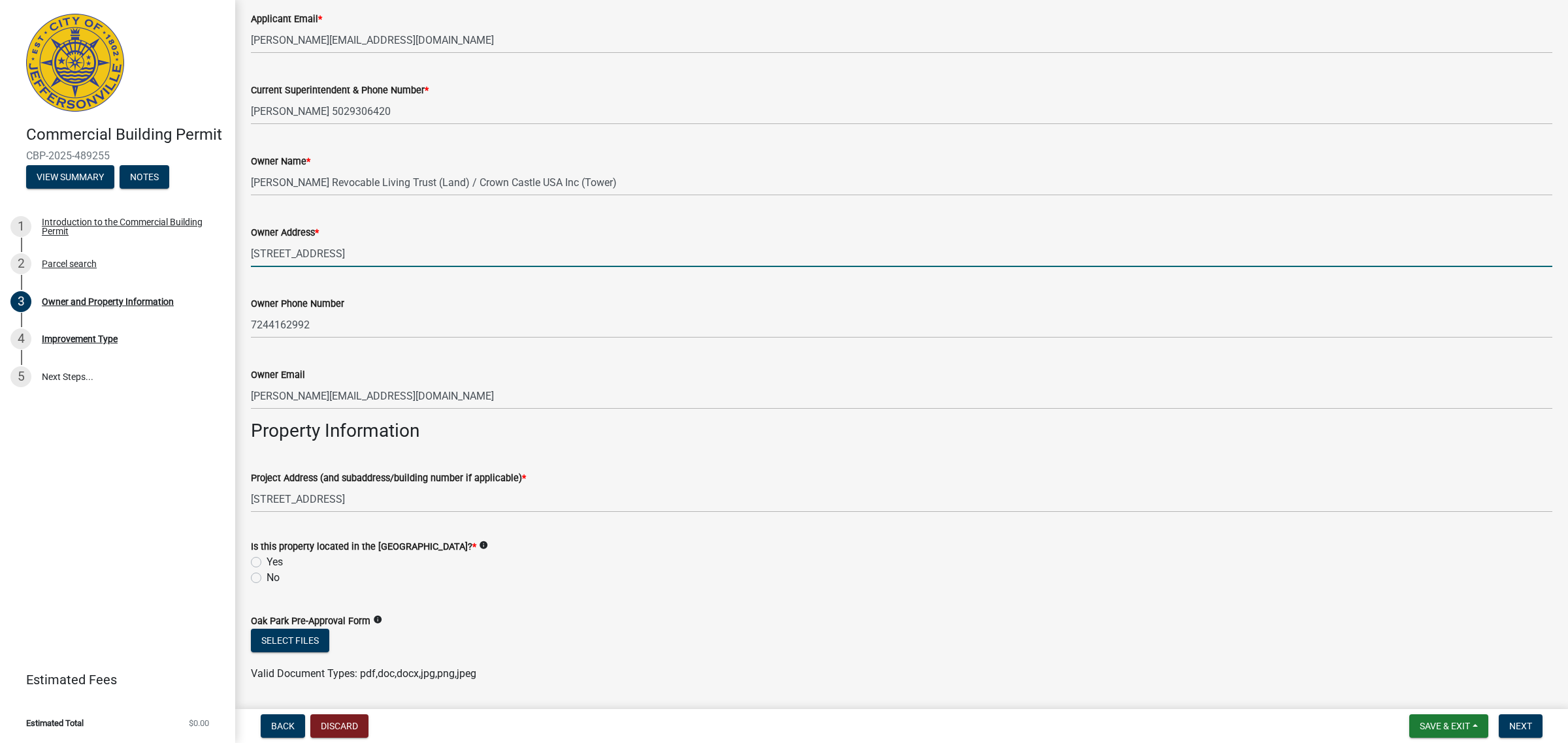
click at [277, 575] on label "No" at bounding box center [273, 578] width 13 height 16
click at [275, 575] on input "No" at bounding box center [271, 575] width 9 height 9
radio input "true"
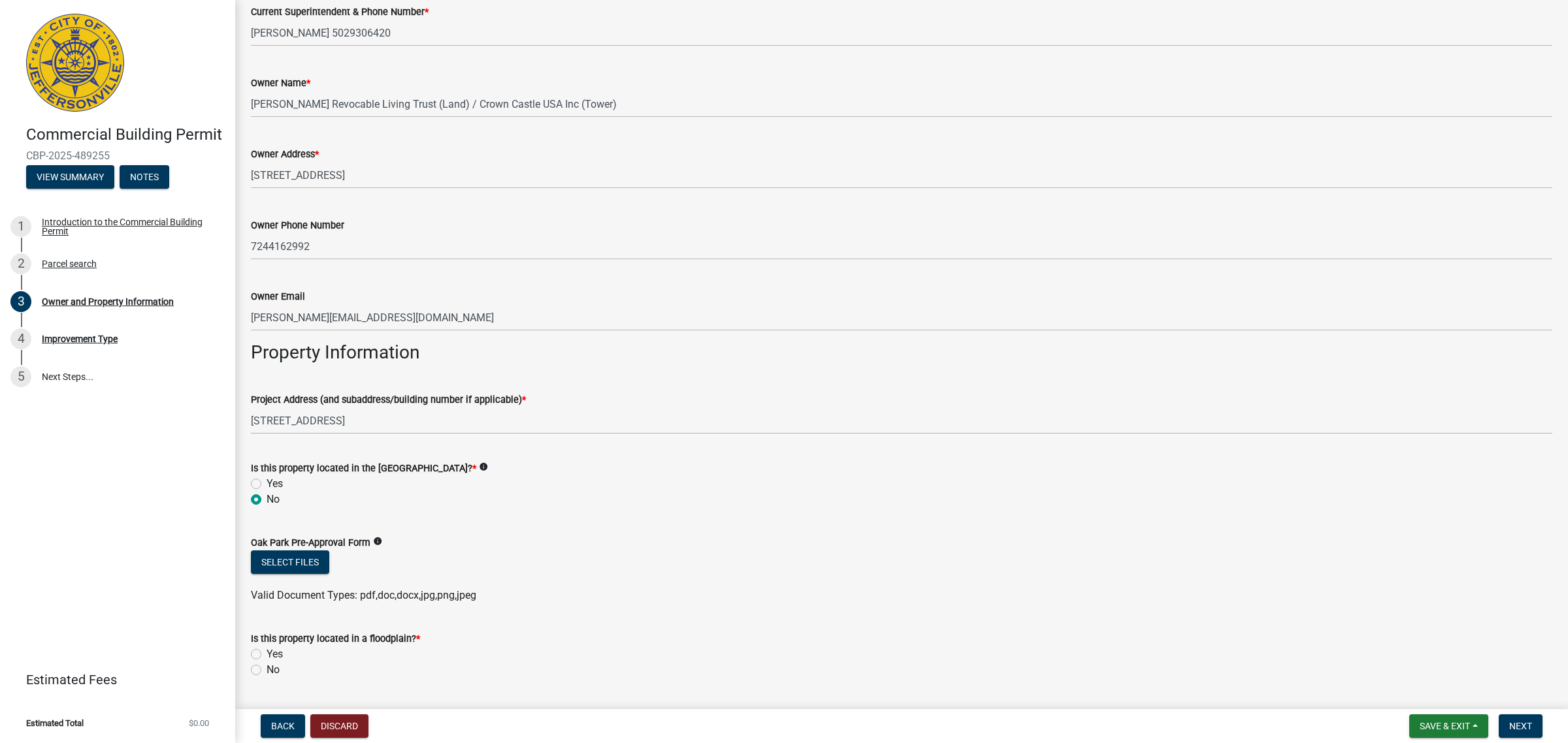
scroll to position [536, 0]
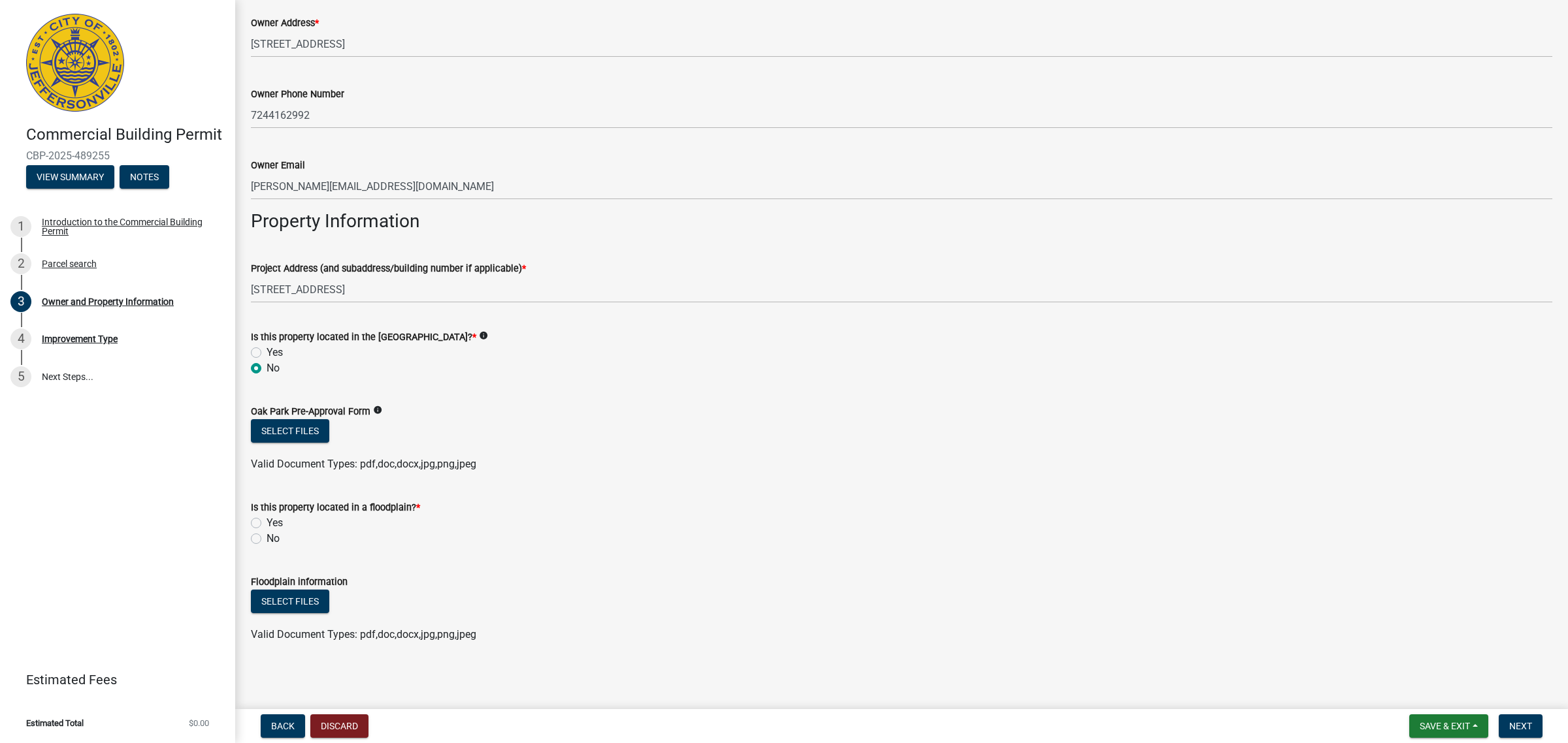
click at [268, 538] on label "No" at bounding box center [273, 538] width 13 height 16
click at [268, 538] on input "No" at bounding box center [271, 535] width 9 height 9
radio input "true"
click at [1525, 723] on span "Next" at bounding box center [1520, 726] width 23 height 11
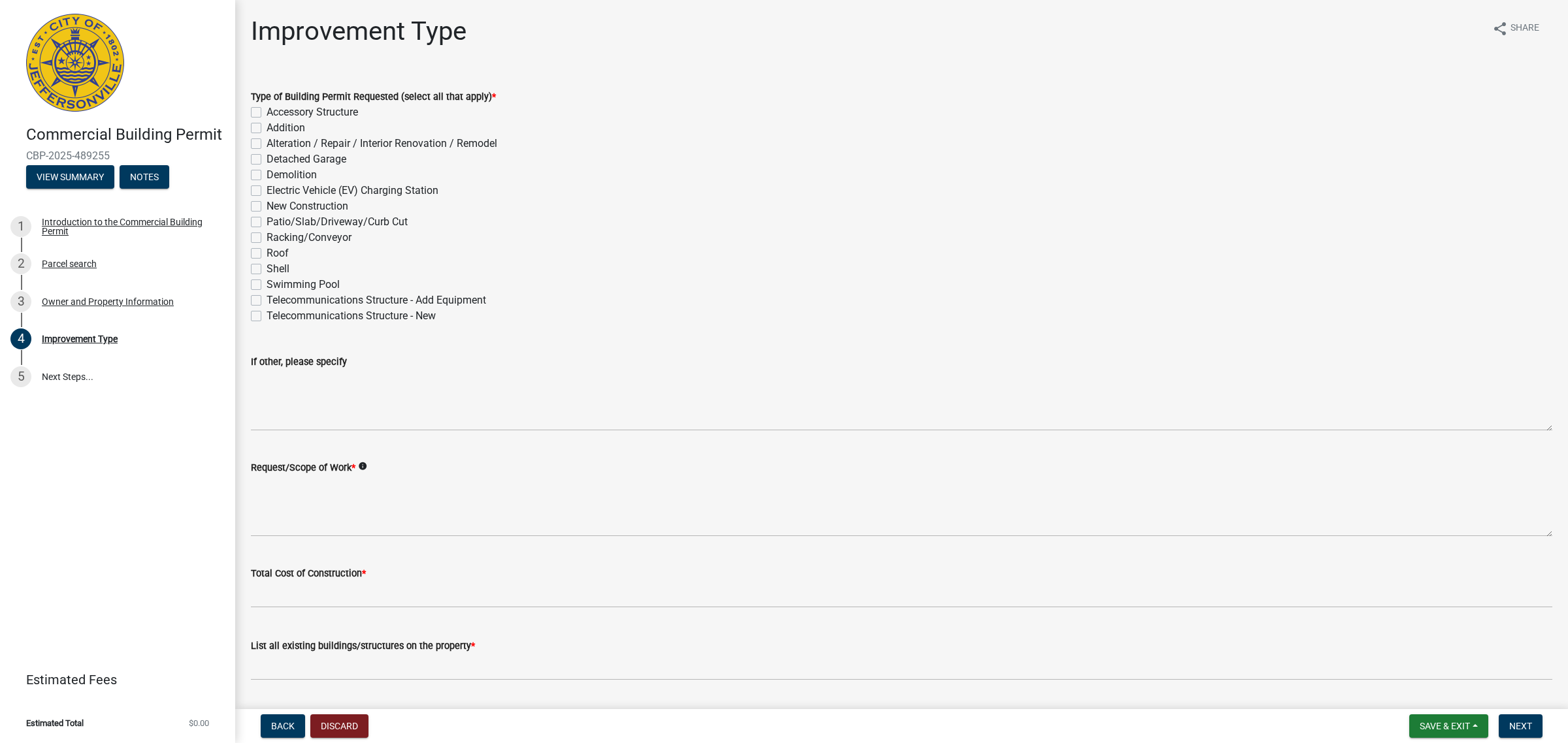
click at [267, 302] on label "Telecommunications Structure - Add Equipment" at bounding box center [376, 300] width 220 height 16
click at [267, 301] on input "Telecommunications Structure - Add Equipment" at bounding box center [271, 297] width 9 height 9
checkbox input "true"
checkbox input "false"
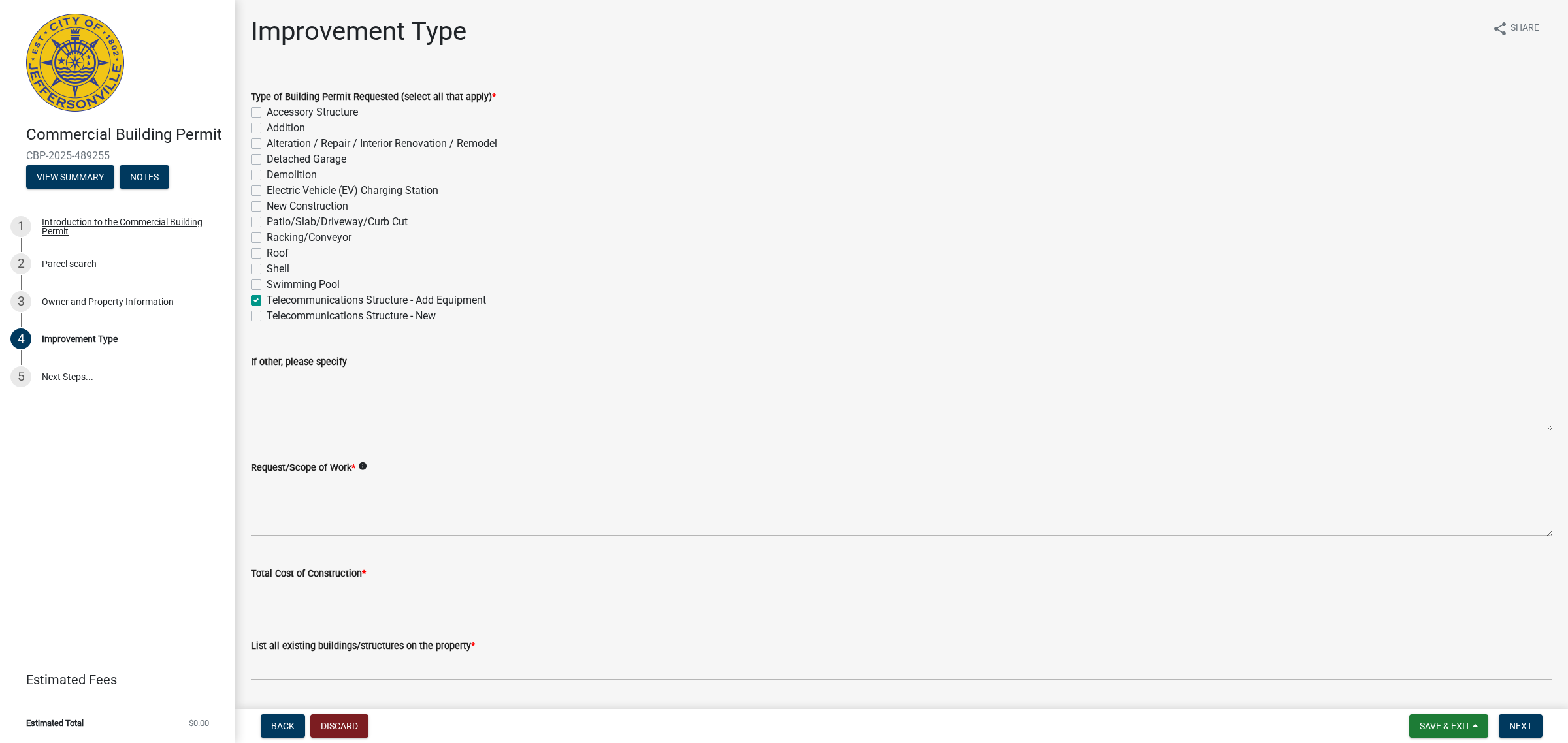
checkbox input "false"
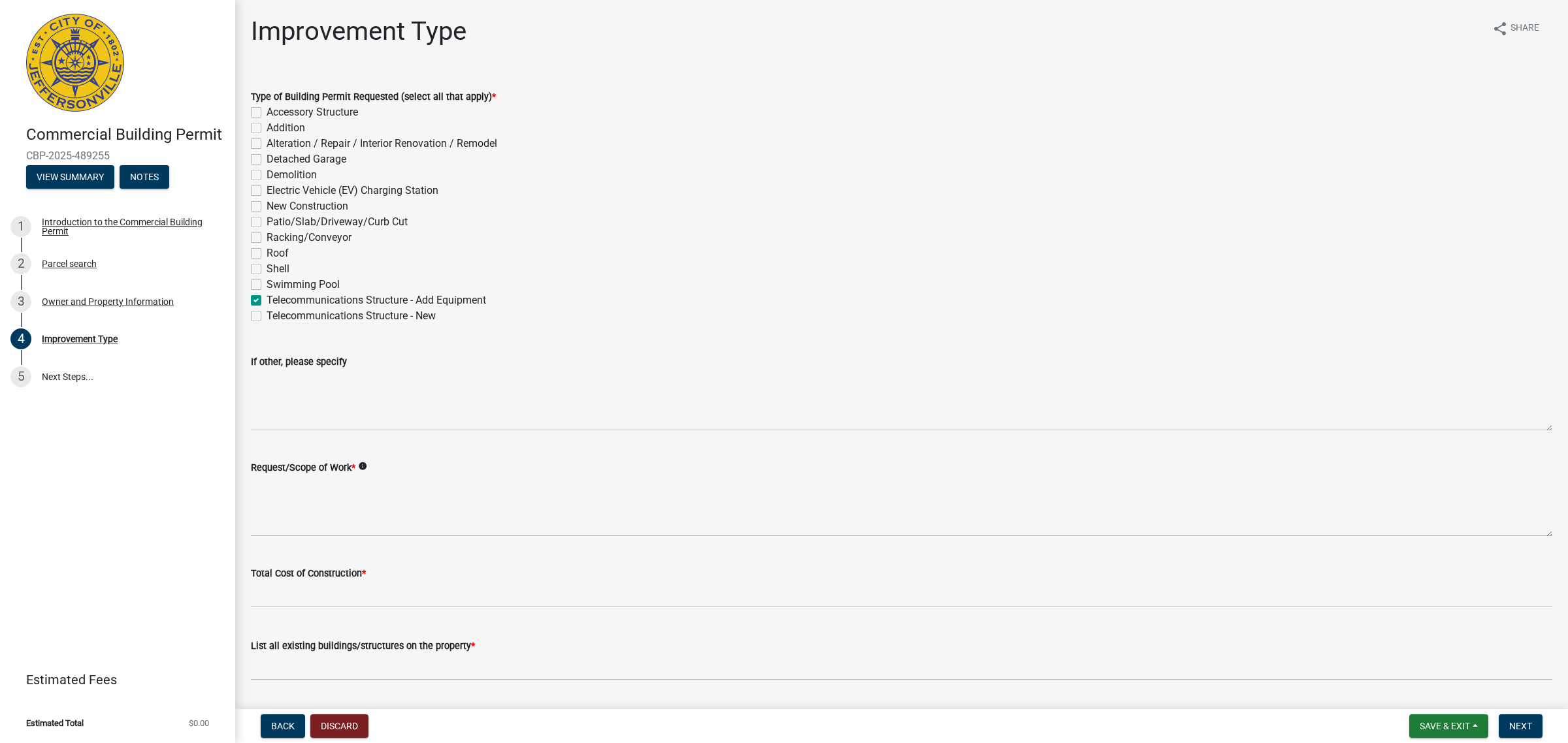
checkbox input "false"
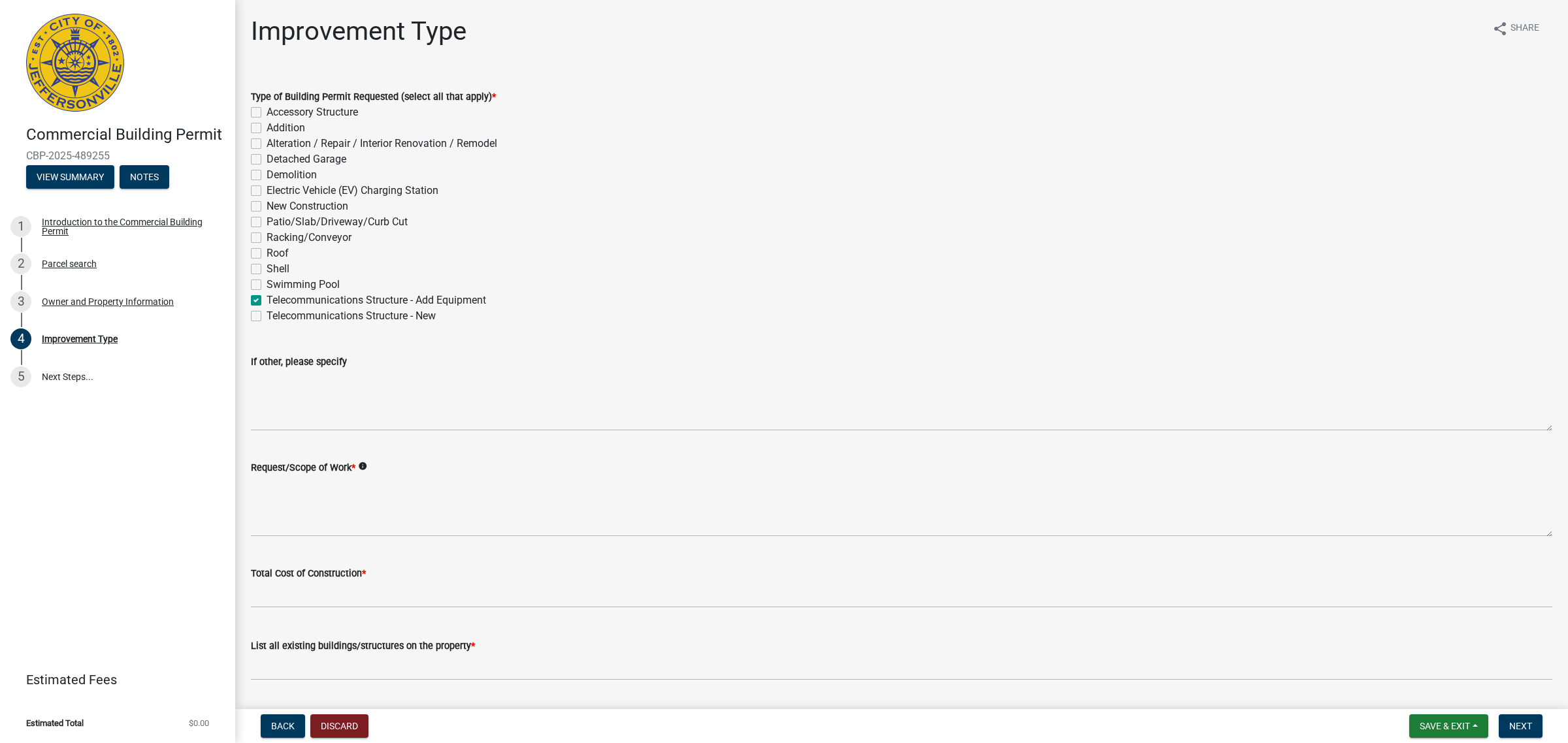
checkbox input "true"
checkbox input "false"
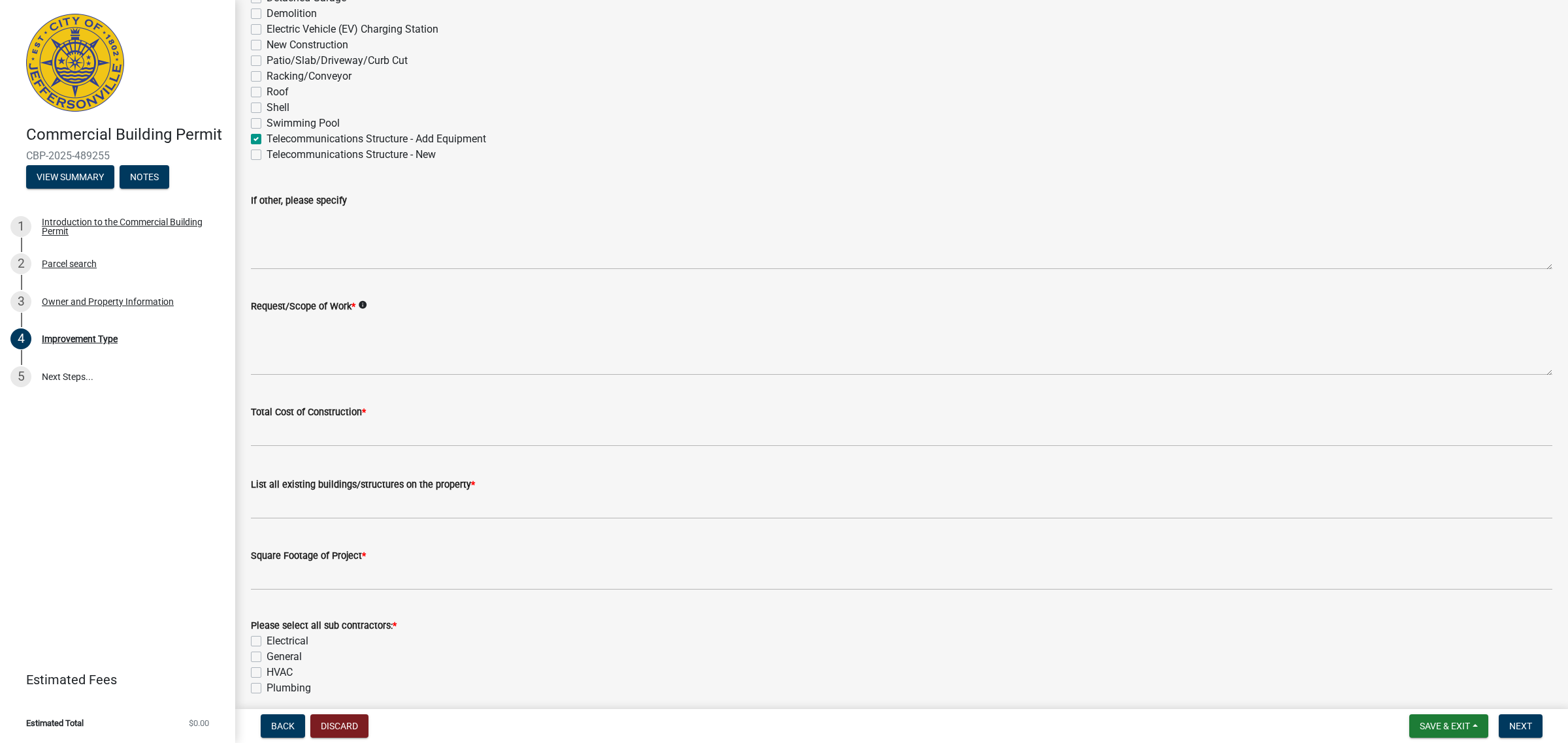
scroll to position [163, 0]
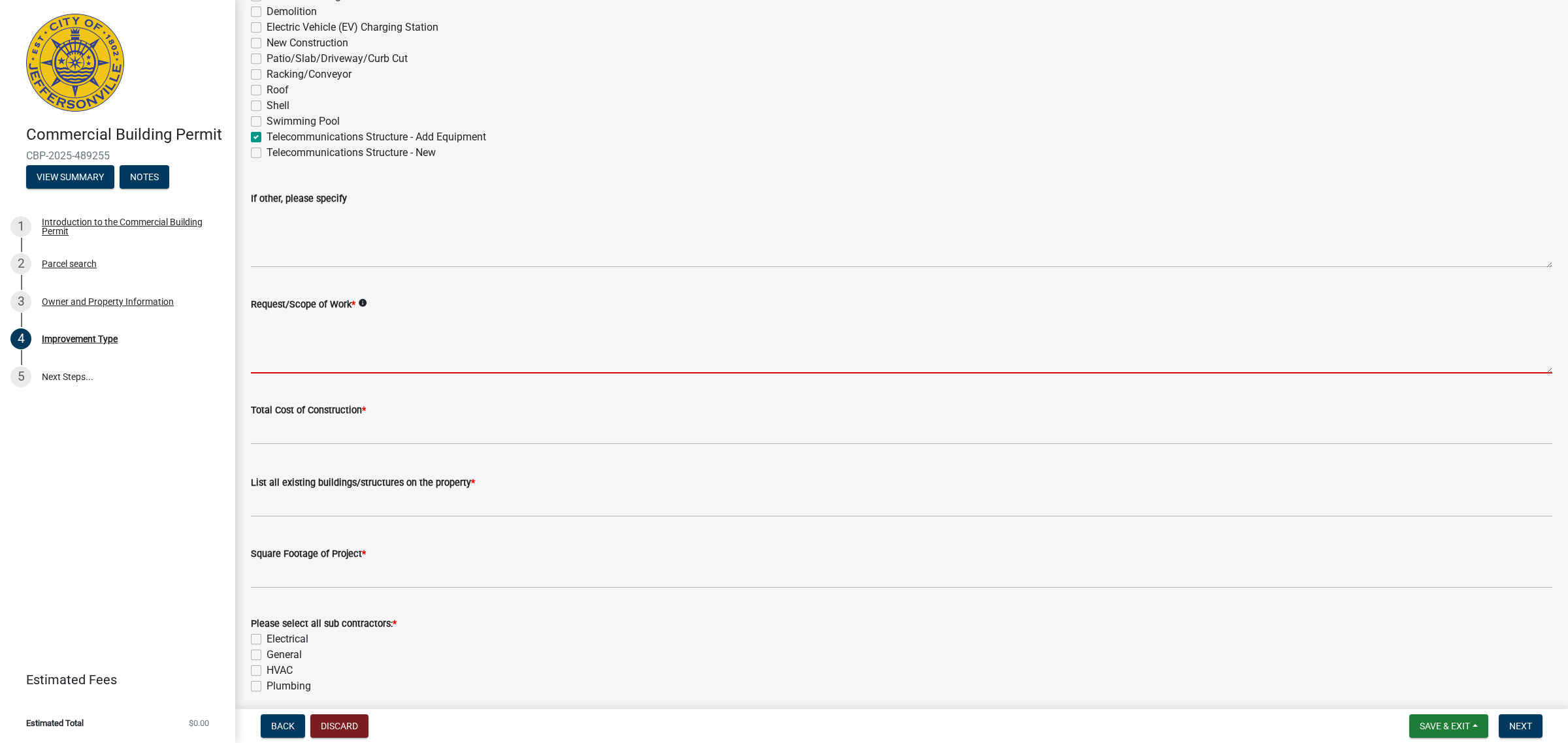
click at [301, 373] on textarea "Request/Scope of Work *" at bounding box center [901, 342] width 1301 height 61
paste textarea "Install antennas, ancillary and ground equipment at existing and unmanned wirel…"
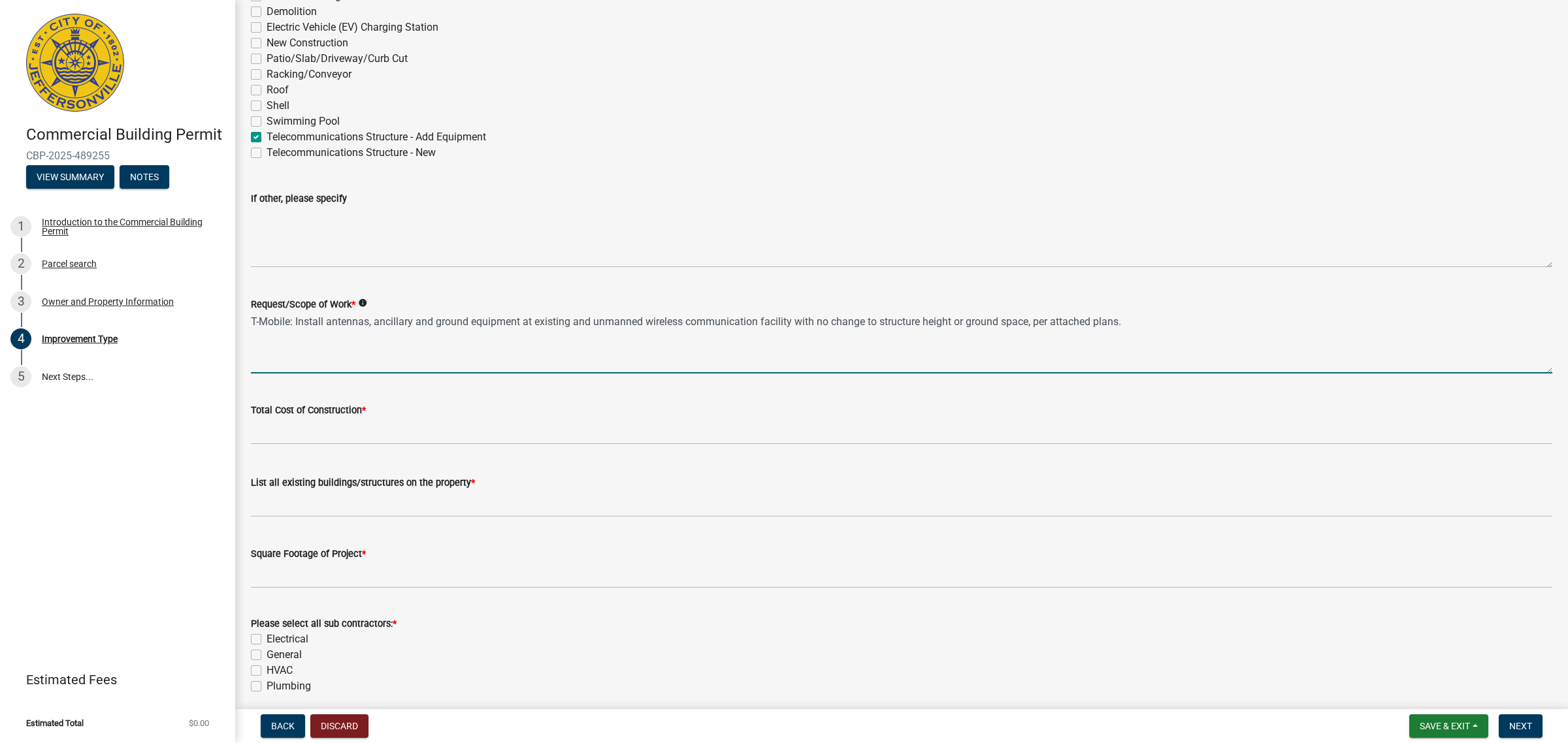
type textarea "T-Mobile: Install antennas, ancillary and ground equipment at existing and unma…"
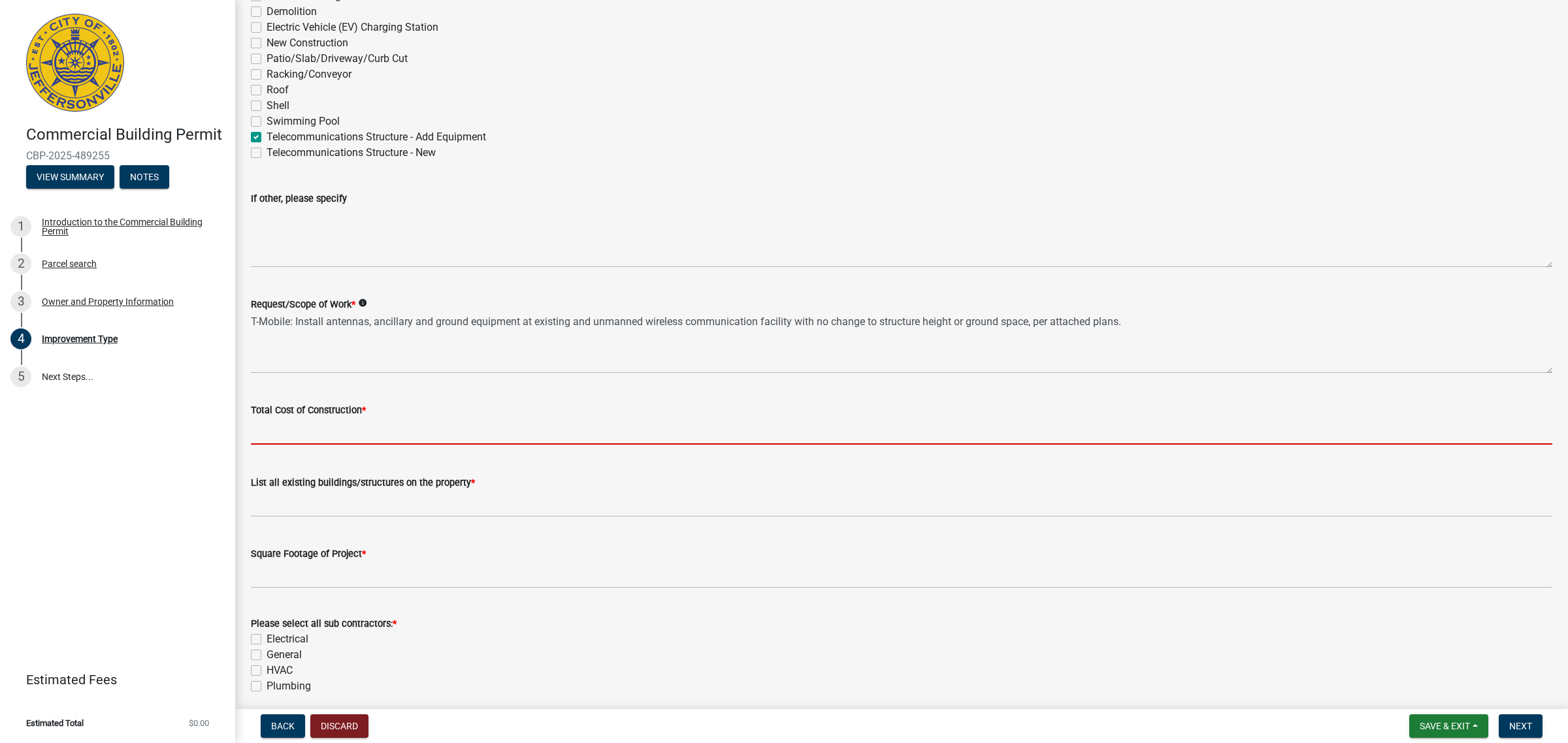
click at [513, 443] on input "text" at bounding box center [901, 431] width 1301 height 27
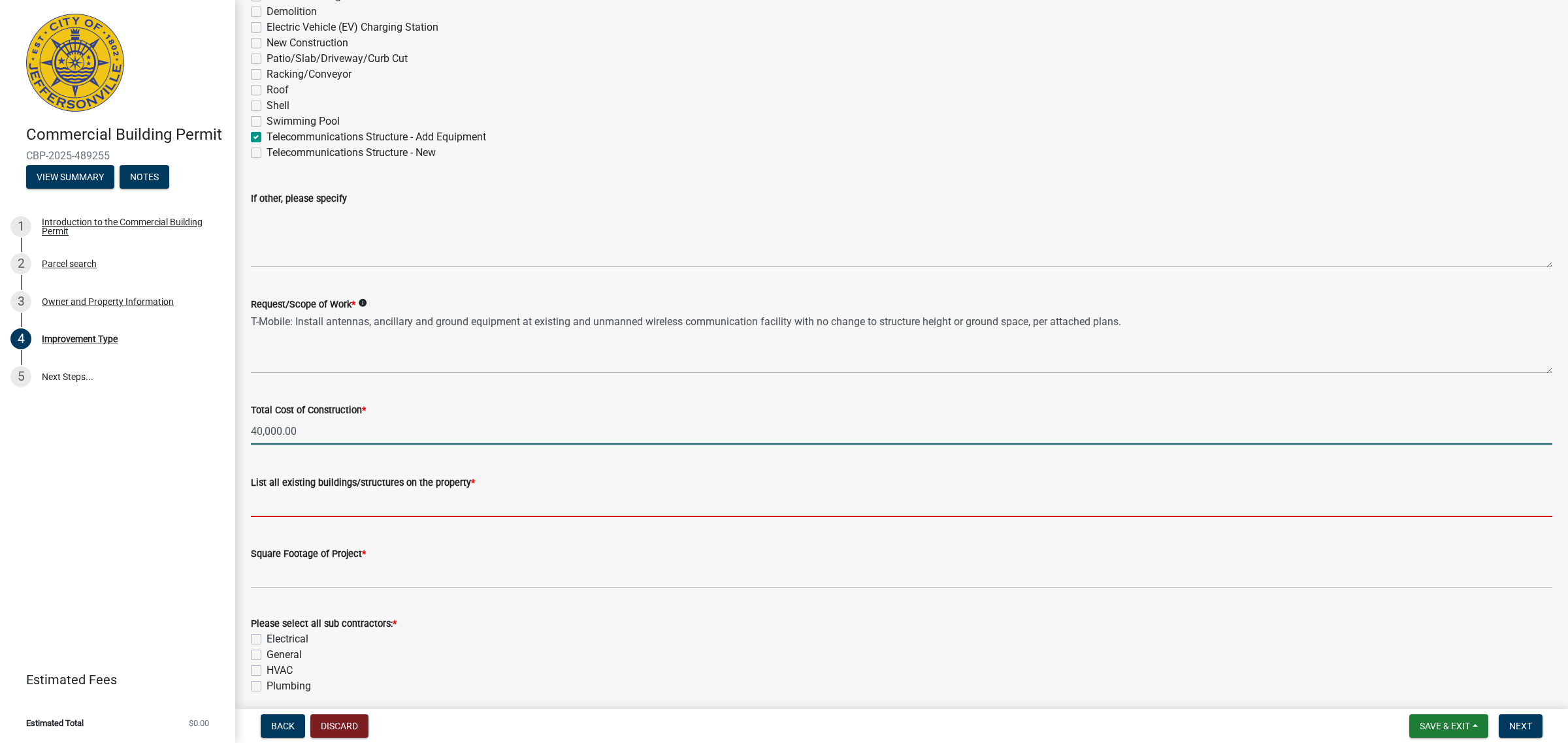
type input "40000"
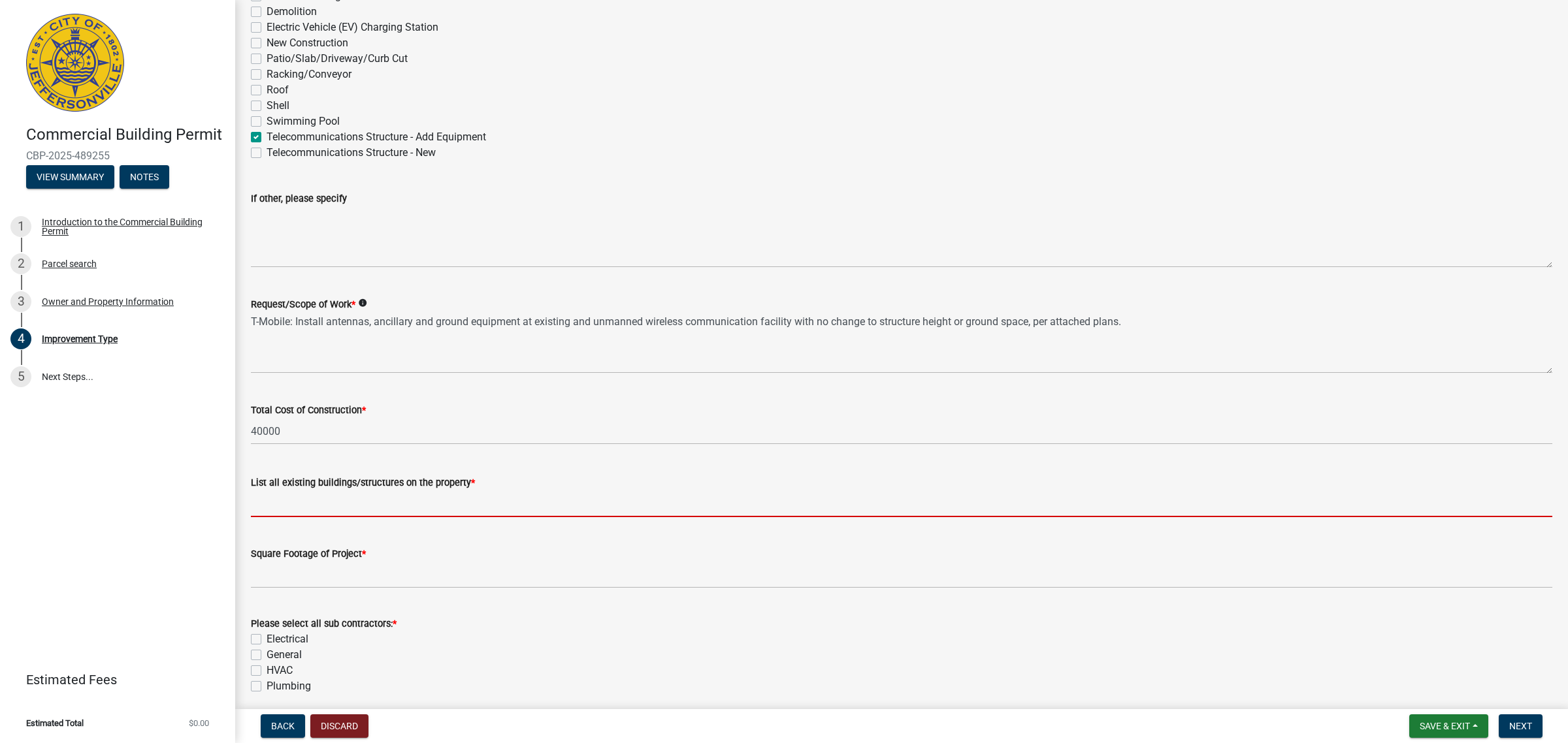
click at [420, 503] on input "List all existing buildings/structures on the property *" at bounding box center [901, 504] width 1301 height 27
type input "Existing Cell Tower"
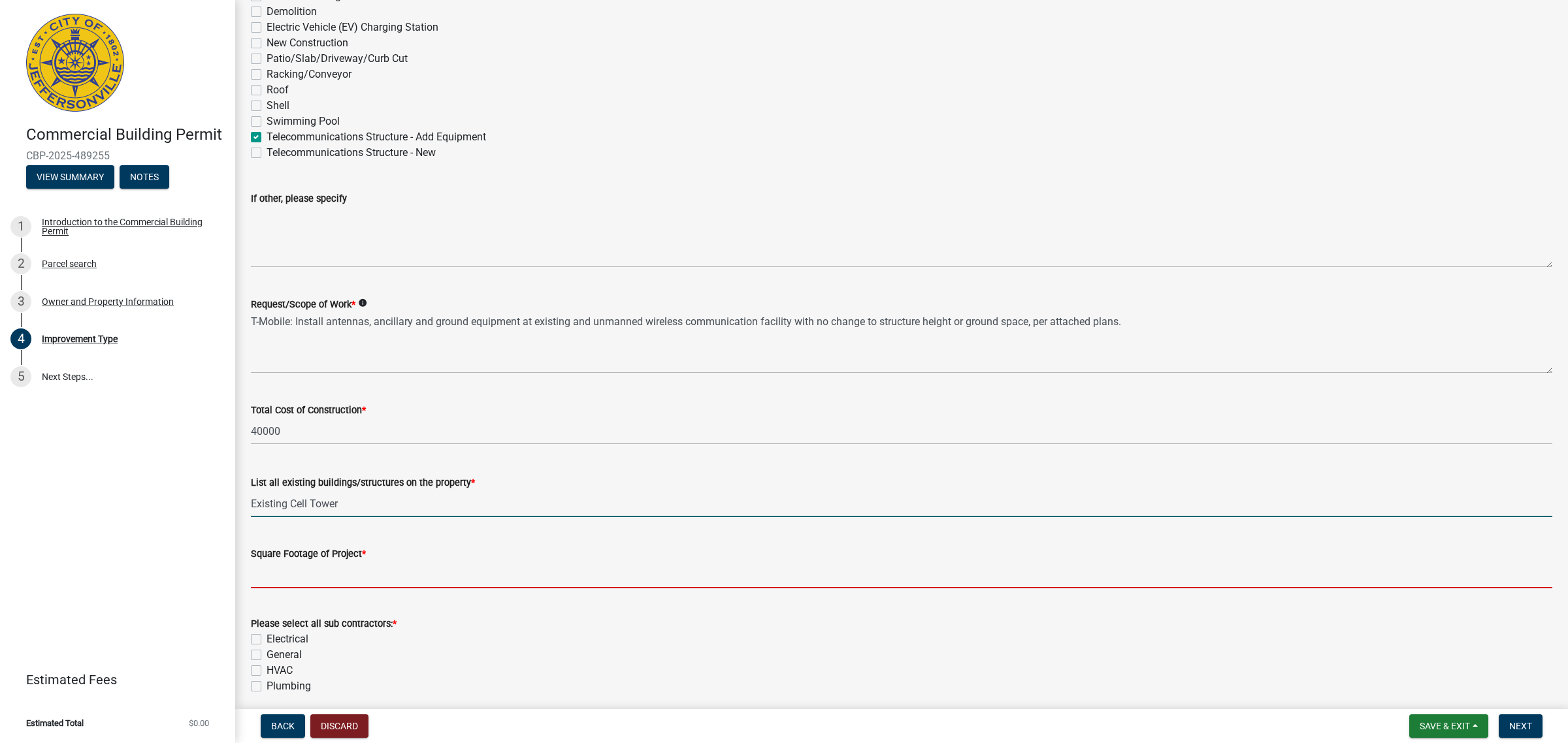
click at [367, 578] on input "text" at bounding box center [901, 575] width 1301 height 27
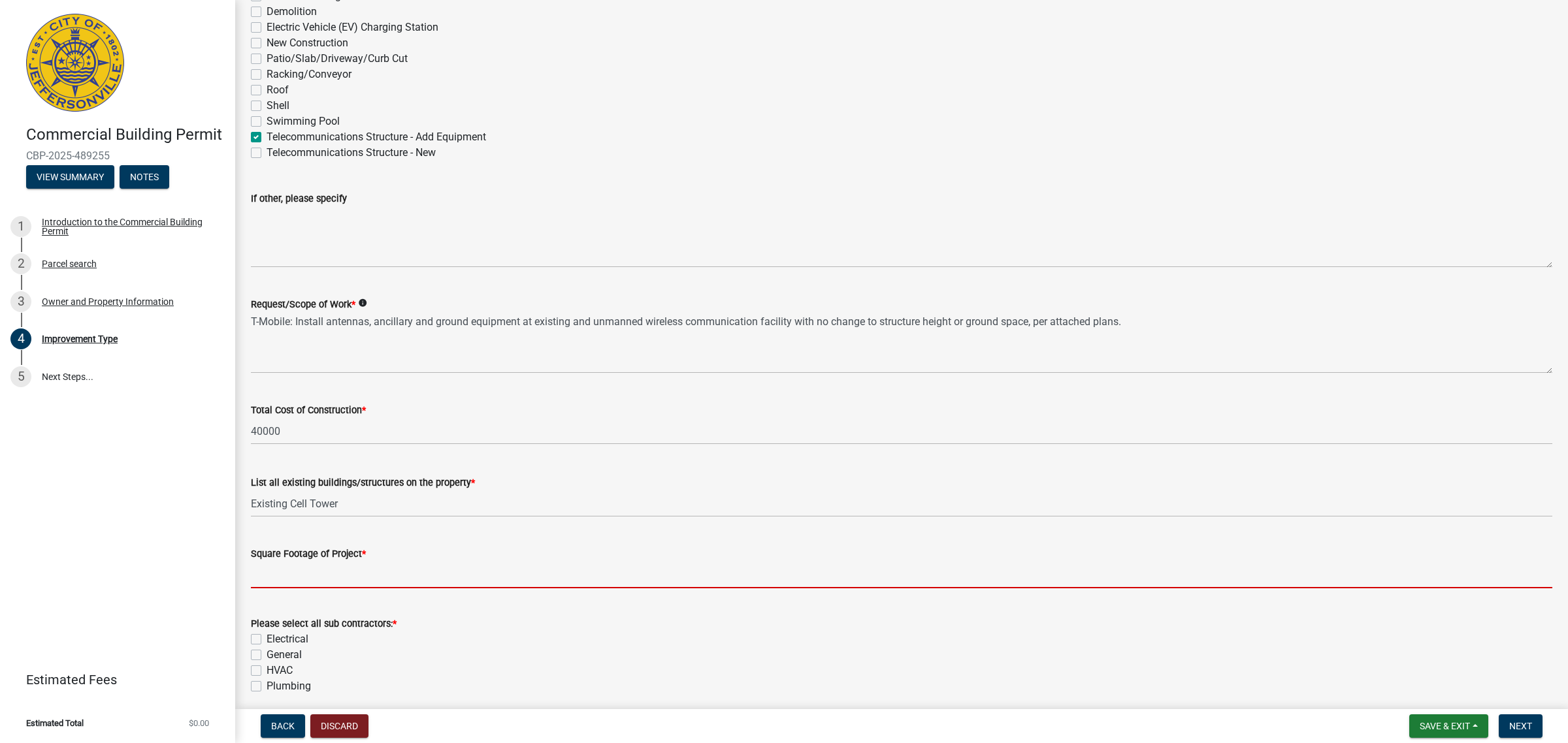
type input "100"
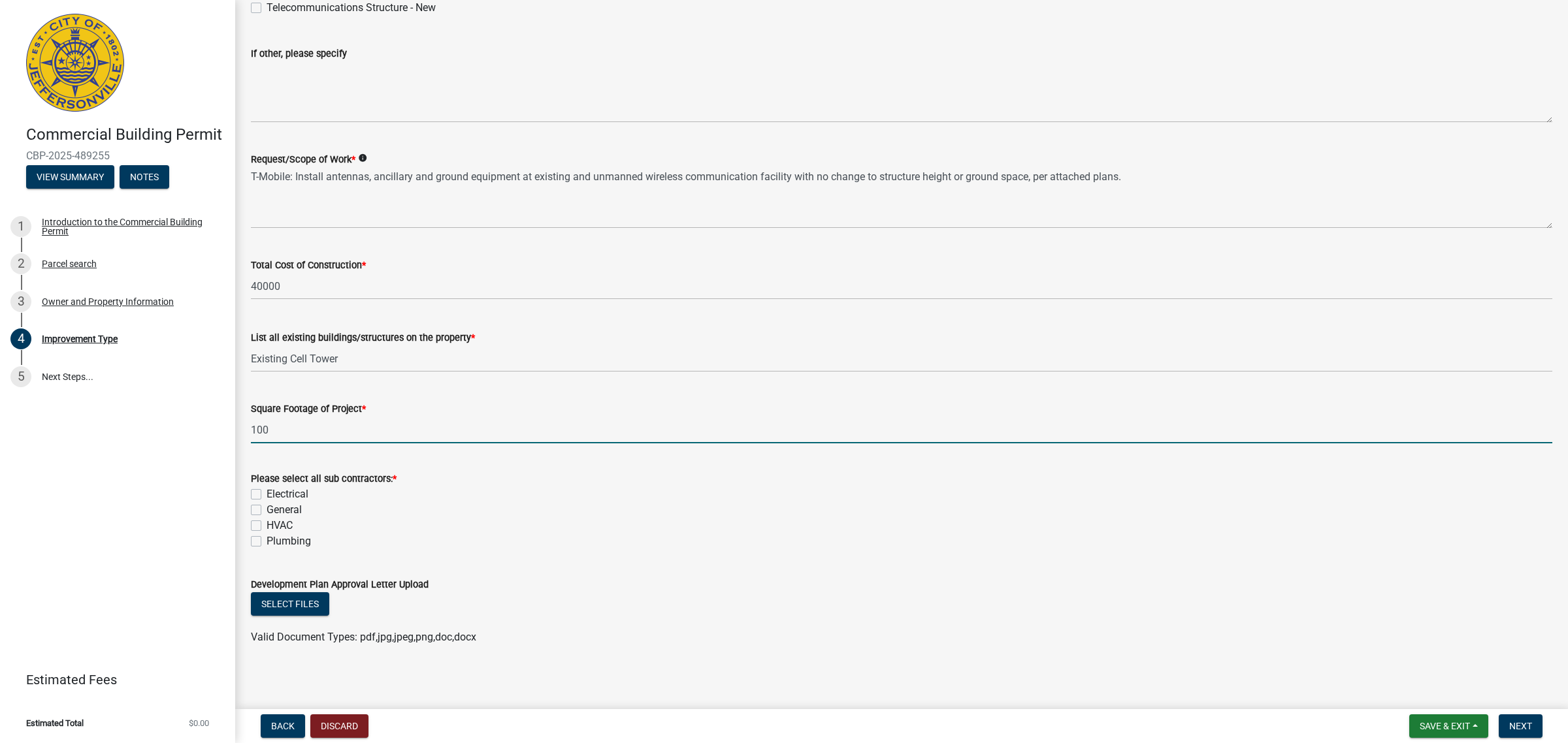
scroll to position [311, 0]
click at [301, 493] on label "Electrical" at bounding box center [287, 491] width 42 height 16
click at [275, 492] on input "Electrical" at bounding box center [271, 488] width 9 height 9
checkbox input "true"
checkbox input "false"
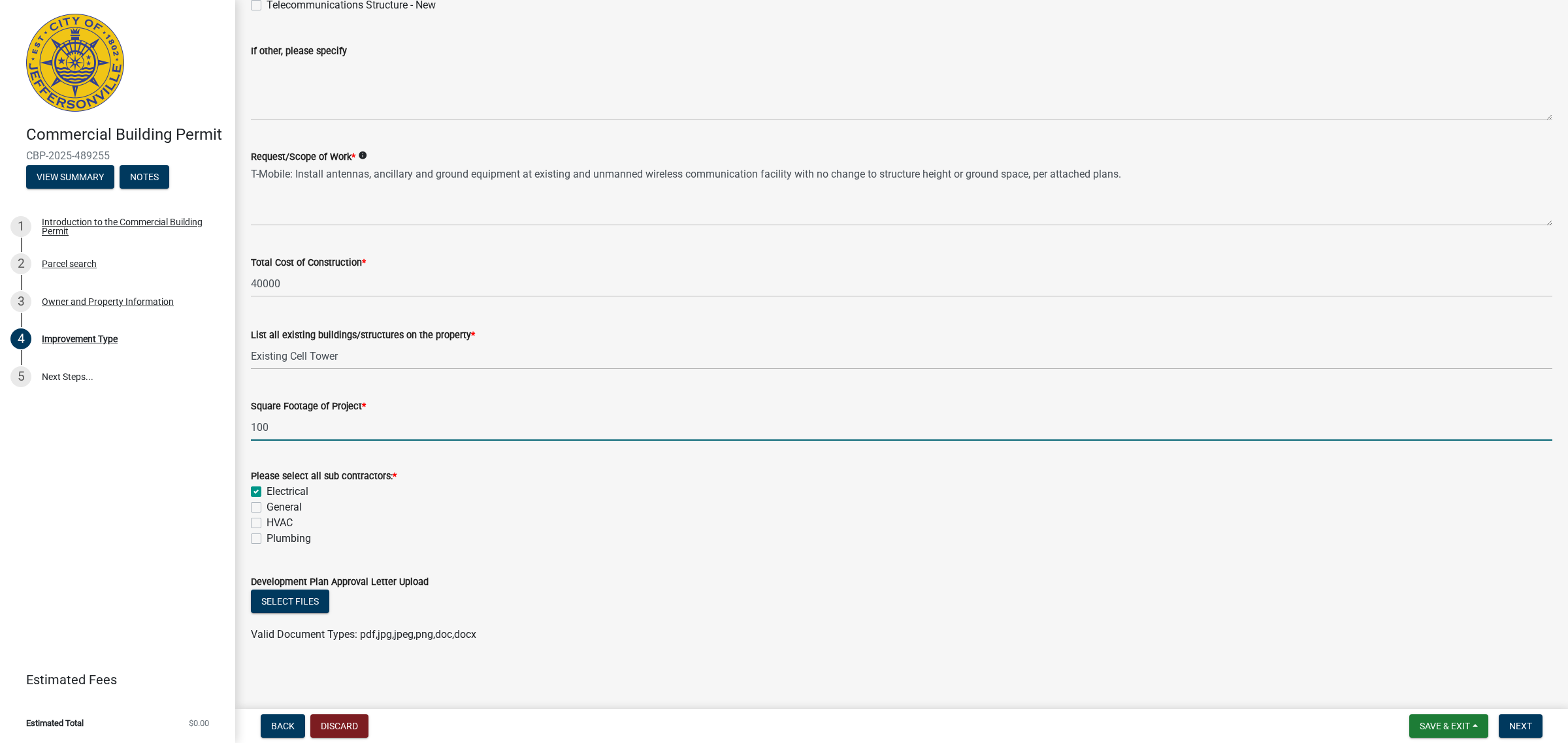
checkbox input "false"
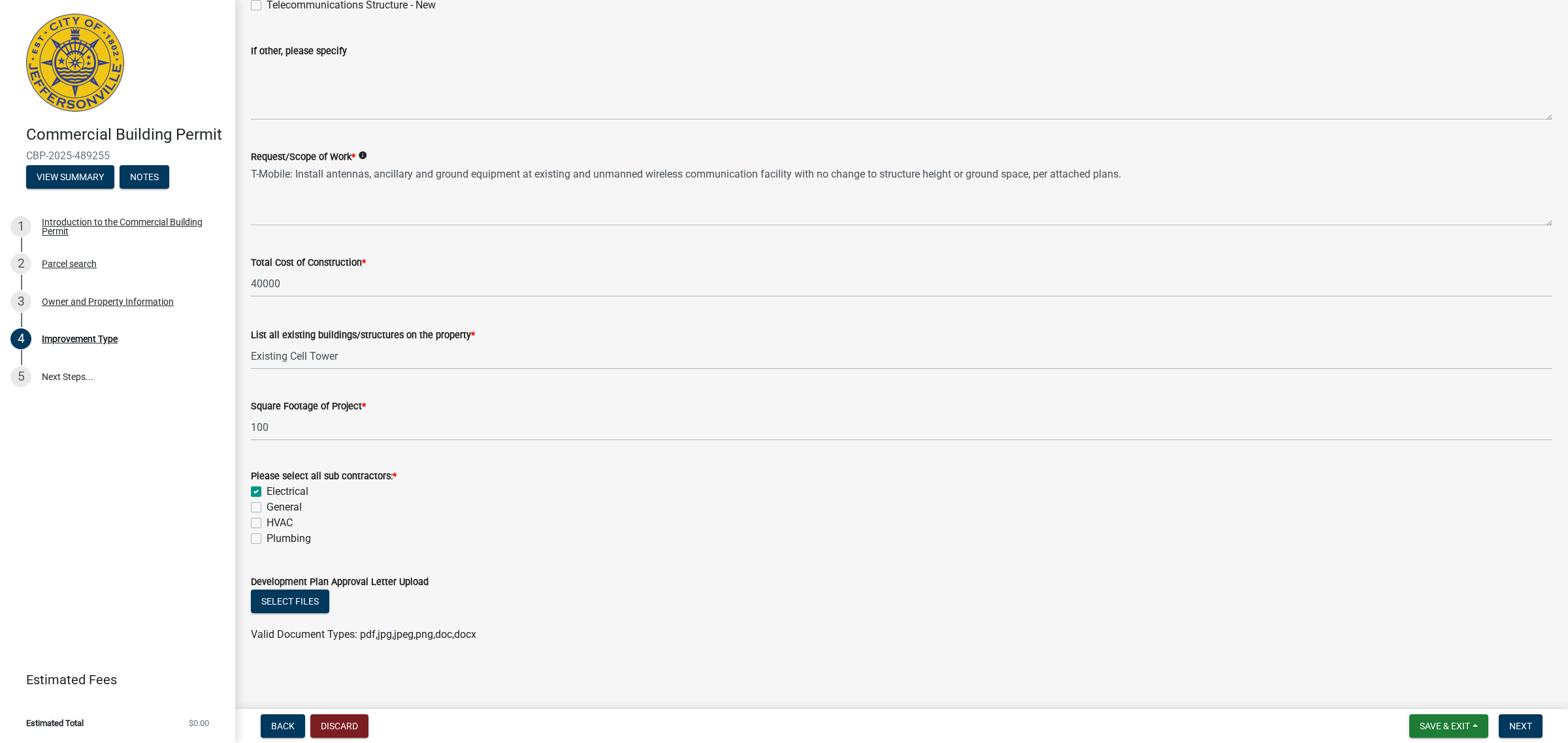
click at [265, 504] on div "General" at bounding box center [901, 507] width 1301 height 16
click at [267, 505] on label "General" at bounding box center [284, 507] width 35 height 16
click at [267, 505] on input "General" at bounding box center [271, 504] width 9 height 9
checkbox input "true"
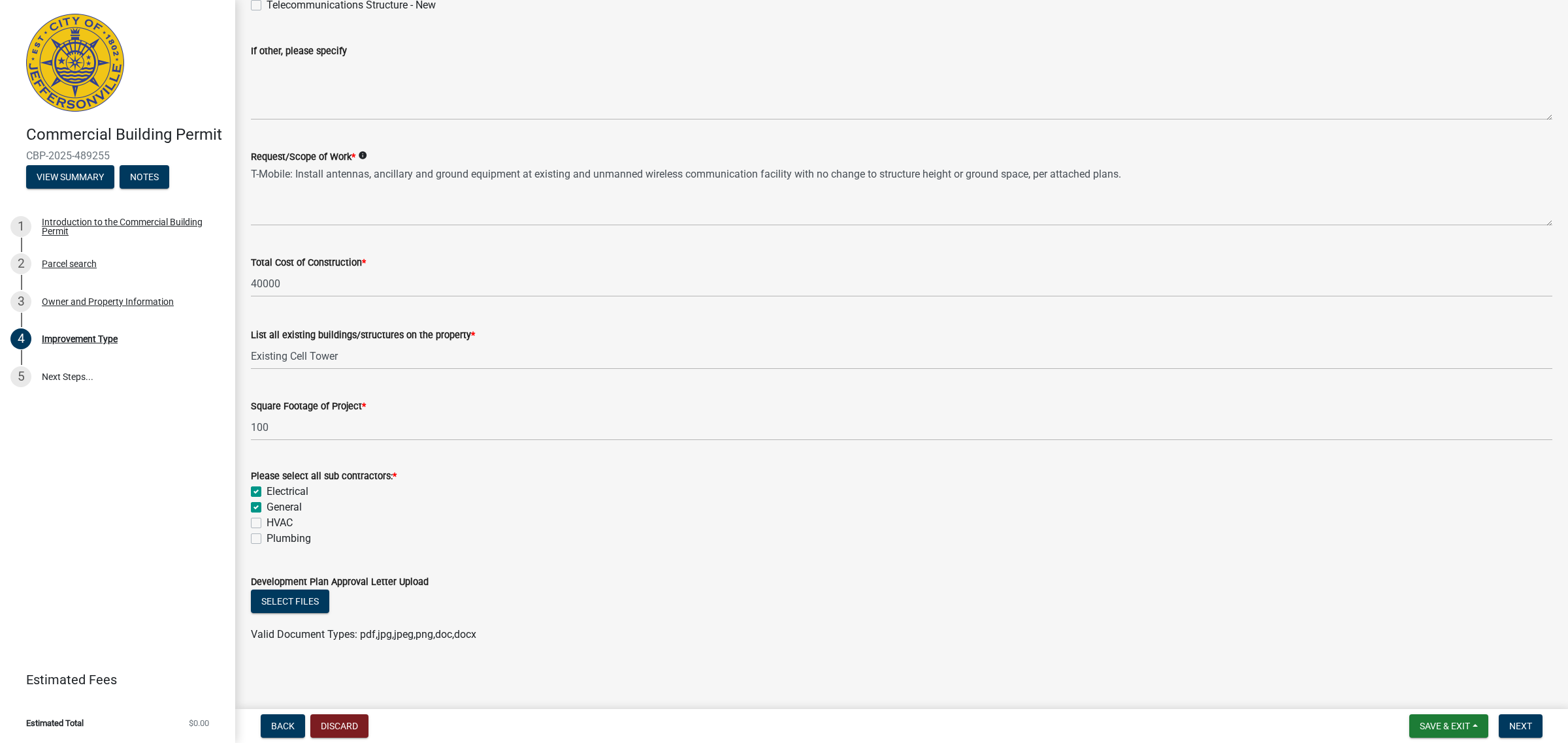
checkbox input "true"
checkbox input "false"
click at [1510, 730] on span "Next" at bounding box center [1520, 726] width 23 height 11
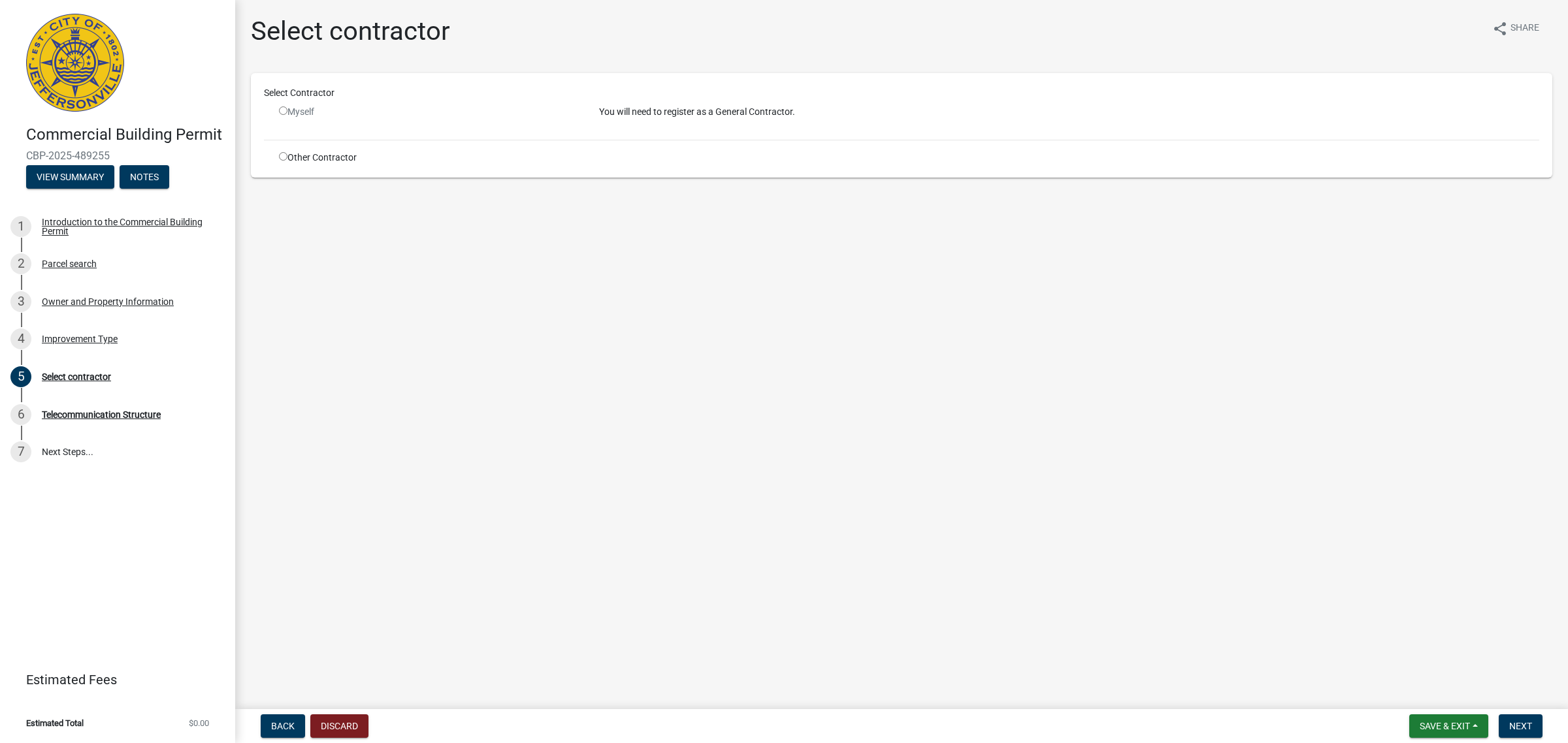
click at [301, 153] on div "Other Contractor" at bounding box center [429, 157] width 320 height 13
click at [285, 155] on input "radio" at bounding box center [283, 157] width 9 height 9
radio input "true"
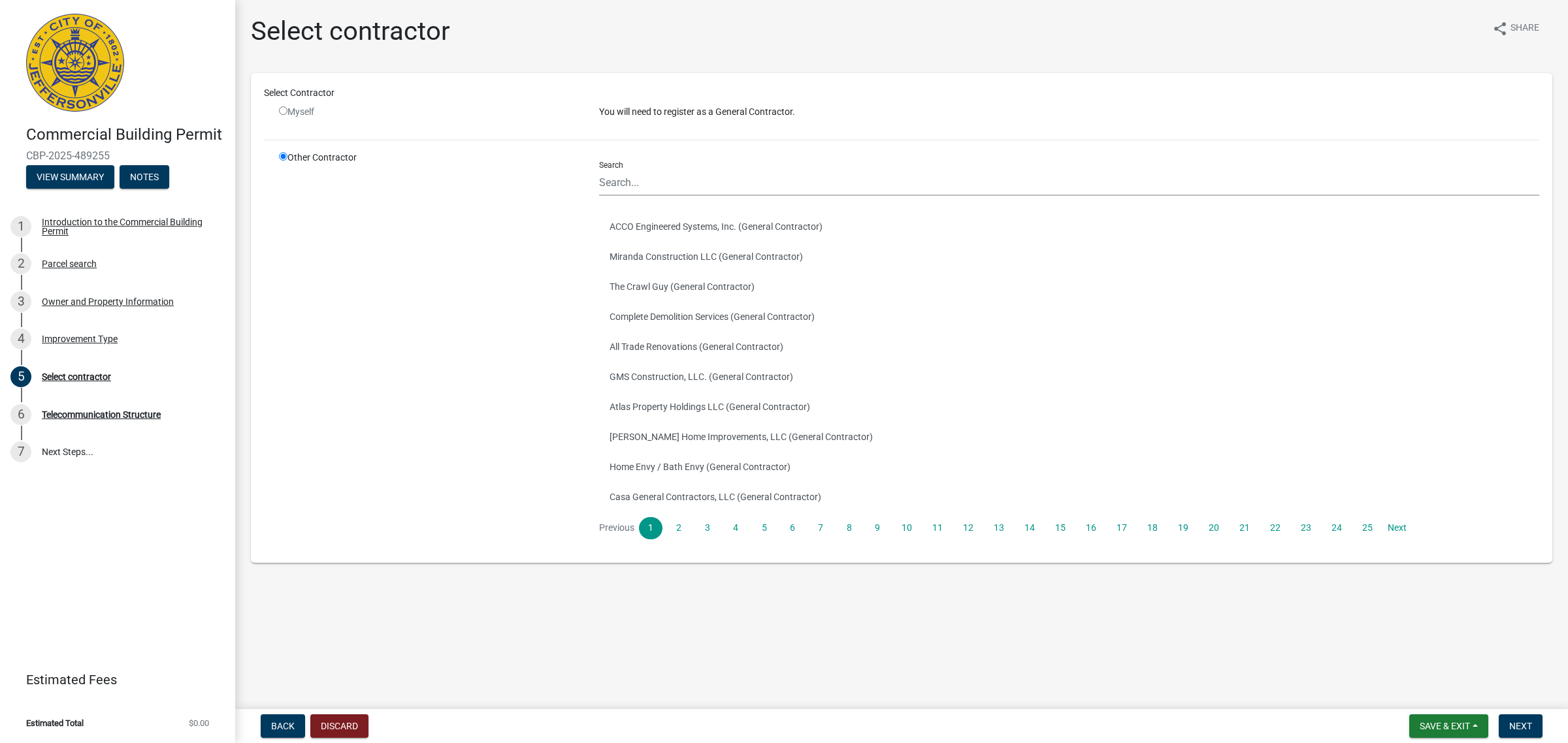
click at [686, 200] on div "Search ACCO Engineered Systems, Inc. (General Contractor) Miranda Construction …" at bounding box center [1068, 344] width 940 height 389
click at [683, 183] on input "Search" at bounding box center [1068, 182] width 940 height 27
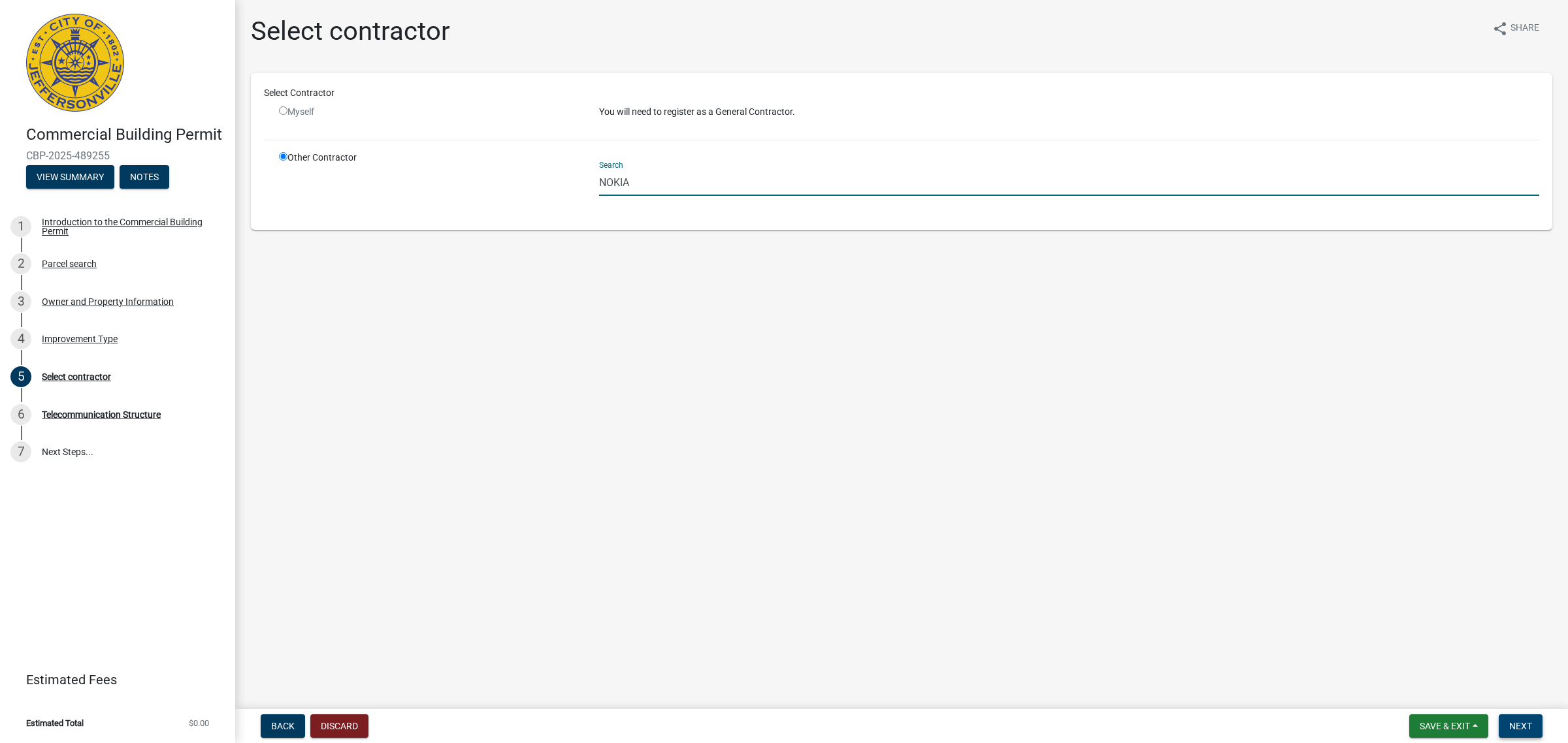
type input "NOKIA"
click at [1519, 723] on span "Next" at bounding box center [1520, 726] width 23 height 11
click at [113, 157] on span "CBP-2025-489255" at bounding box center [117, 156] width 182 height 12
